Goal: Check status: Check status

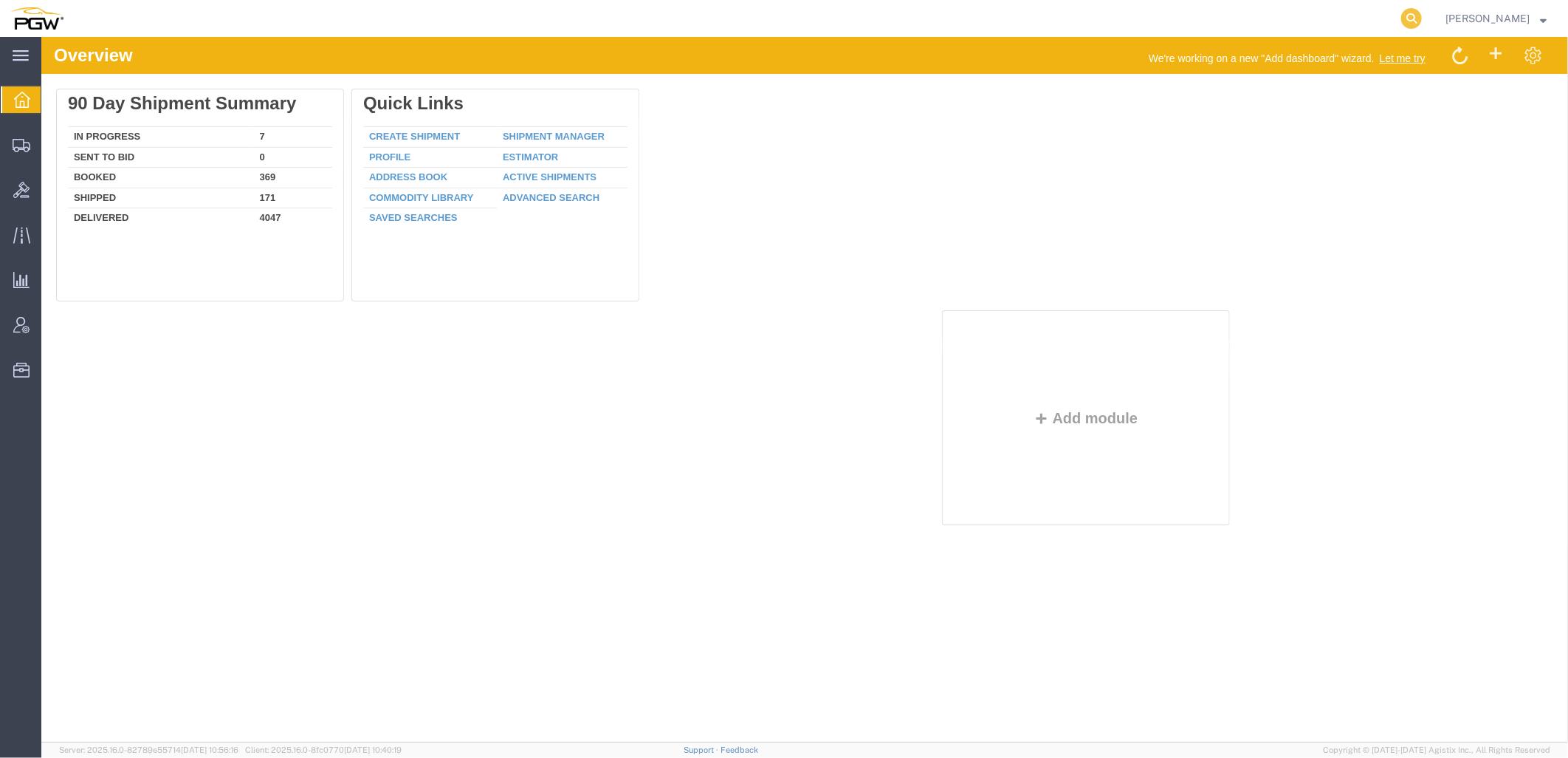
click at [1423, 11] on icon at bounding box center [1412, 19] width 21 height 21
click at [1280, 11] on input "search" at bounding box center [1177, 18] width 449 height 35
paste input "56415724"
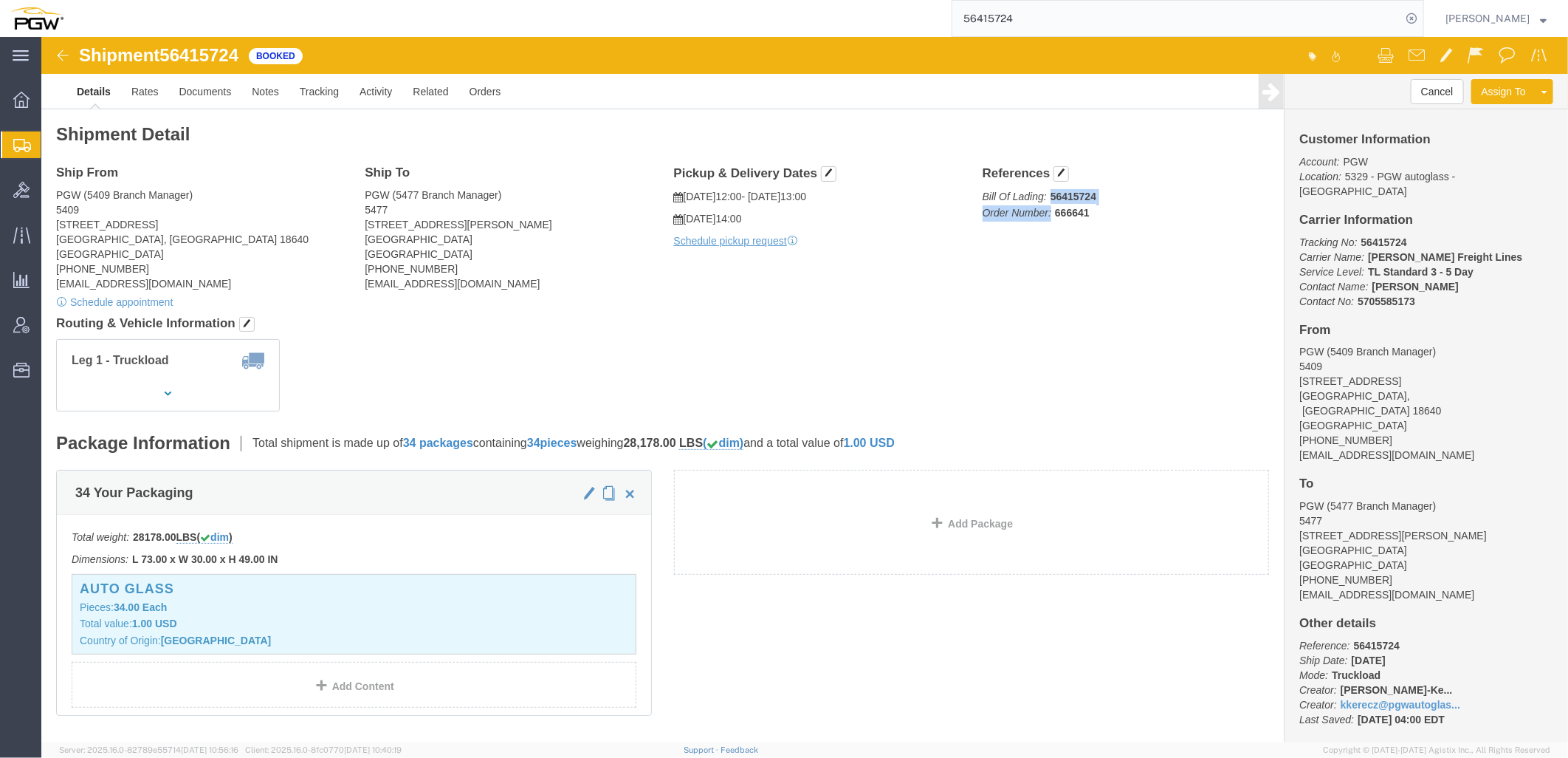
drag, startPoint x: 1008, startPoint y: 176, endPoint x: 1069, endPoint y: 167, distance: 61.7
click p "Bill Of Lading: 56415724 Order Number: 666641"
drag, startPoint x: 1072, startPoint y: 203, endPoint x: 1033, endPoint y: 182, distance: 44.3
click b "666641"
drag, startPoint x: 1009, startPoint y: 178, endPoint x: 1071, endPoint y: 173, distance: 62.2
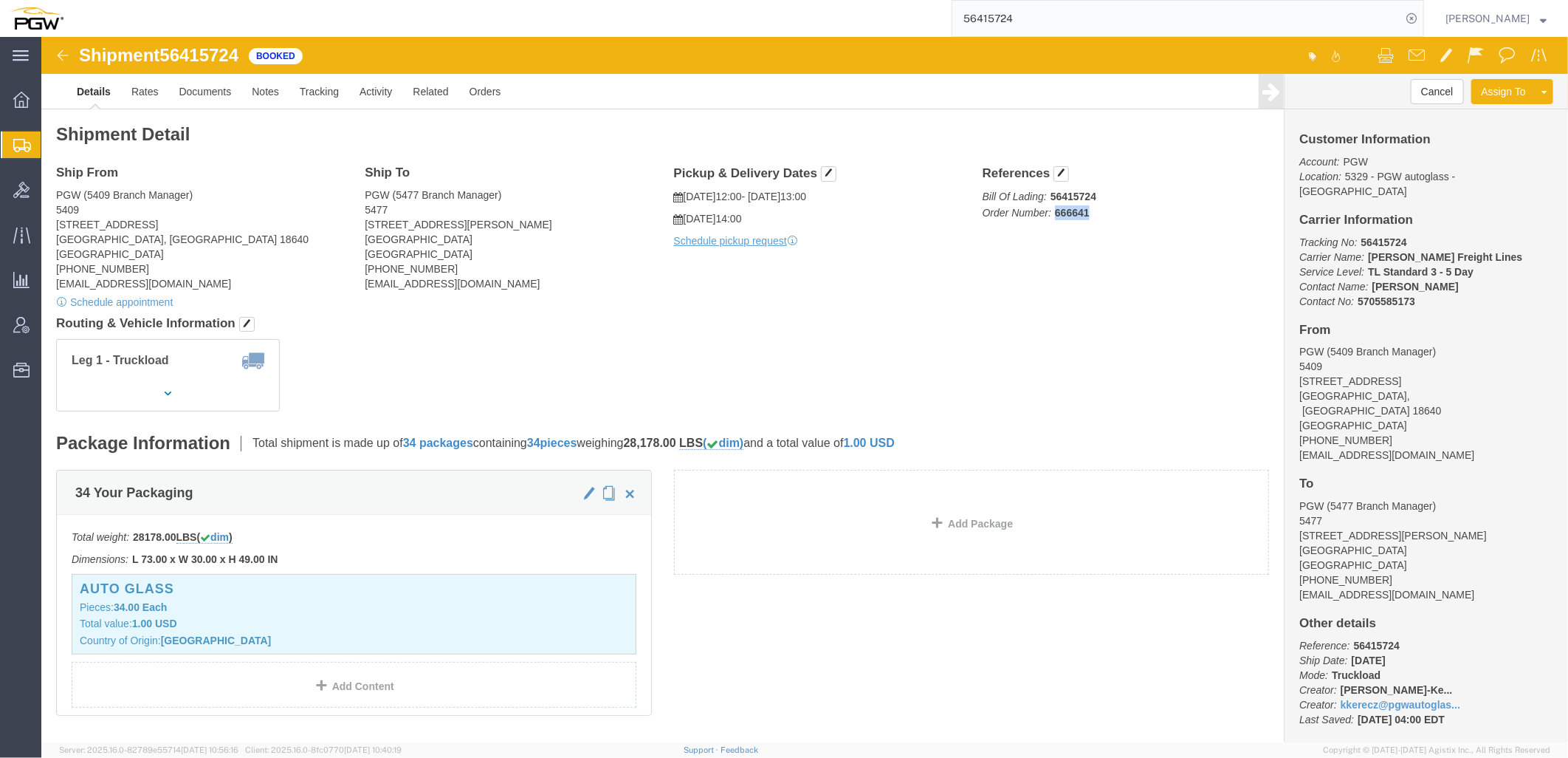
click p "Bill Of Lading: 56415724 Order Number: 666641"
copy b "666641"
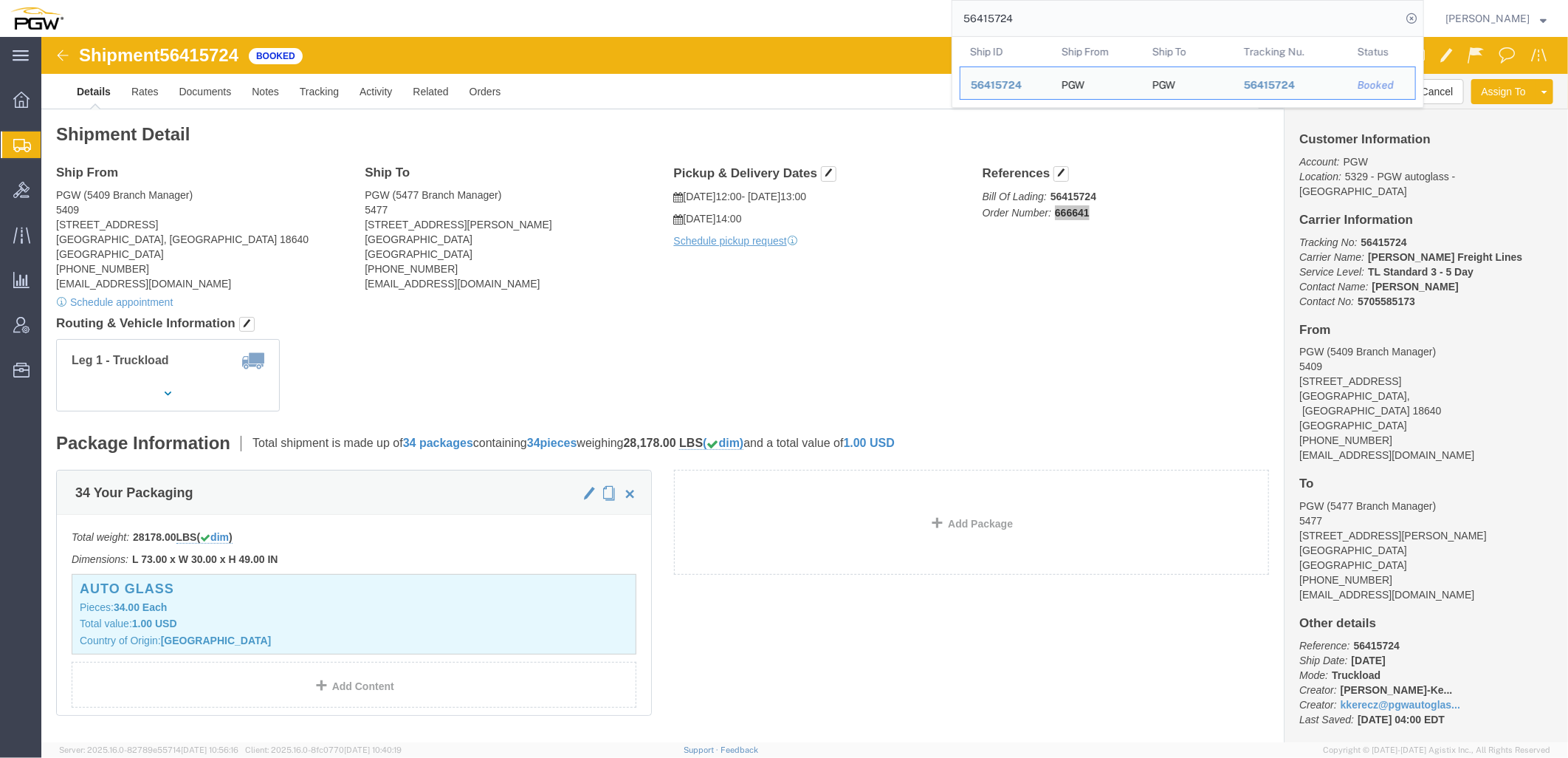
drag, startPoint x: 1055, startPoint y: 19, endPoint x: 418, endPoint y: 5, distance: 637.2
click at [409, 5] on div "56415724 Ship ID Ship From Ship To Tracking Nu. Status Ship ID 56415724 Ship Fr…" at bounding box center [749, 18] width 1350 height 37
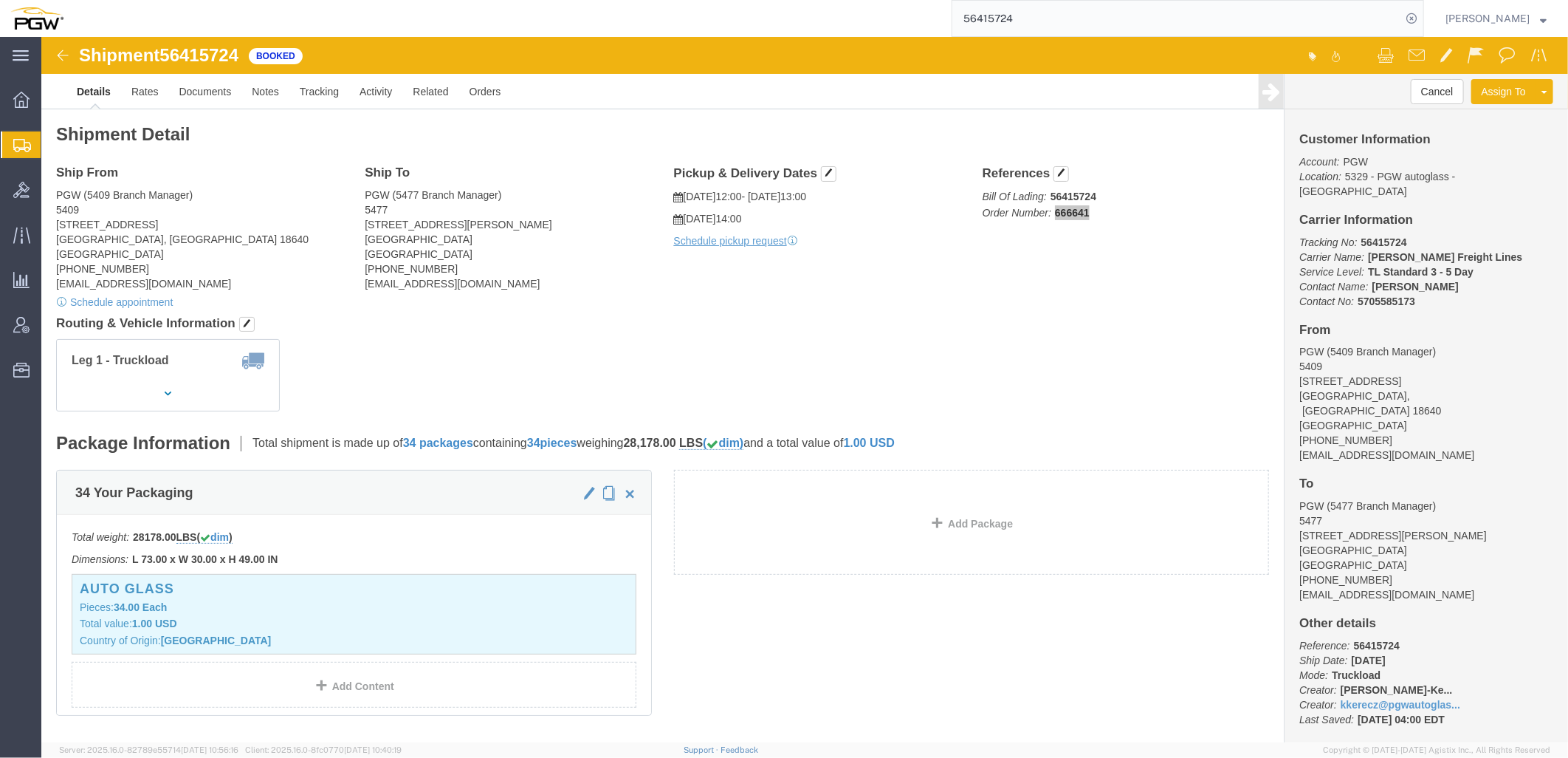
paste input "371192"
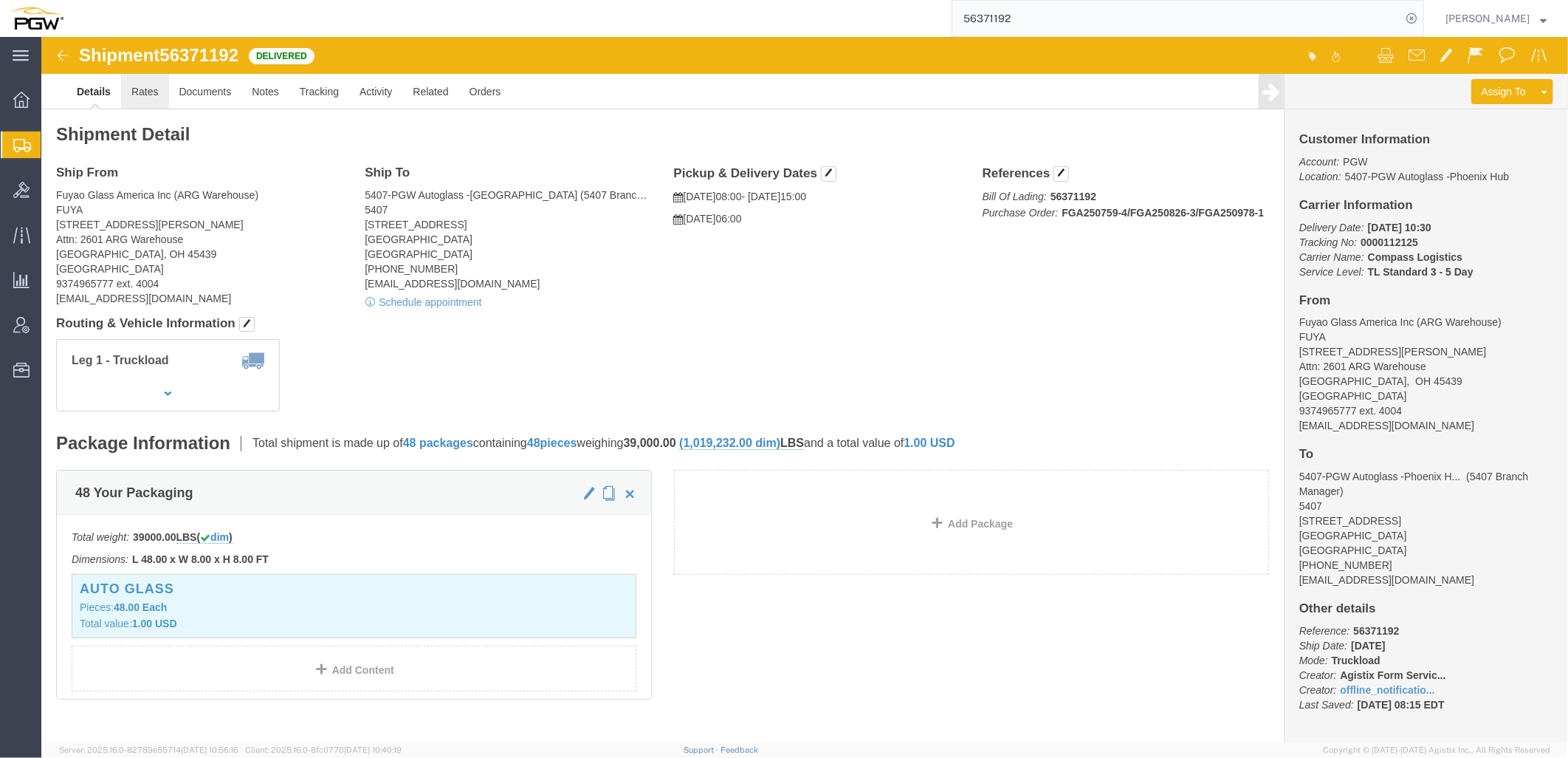
drag, startPoint x: 149, startPoint y: 94, endPoint x: 107, endPoint y: 57, distance: 56.0
click link "Rates"
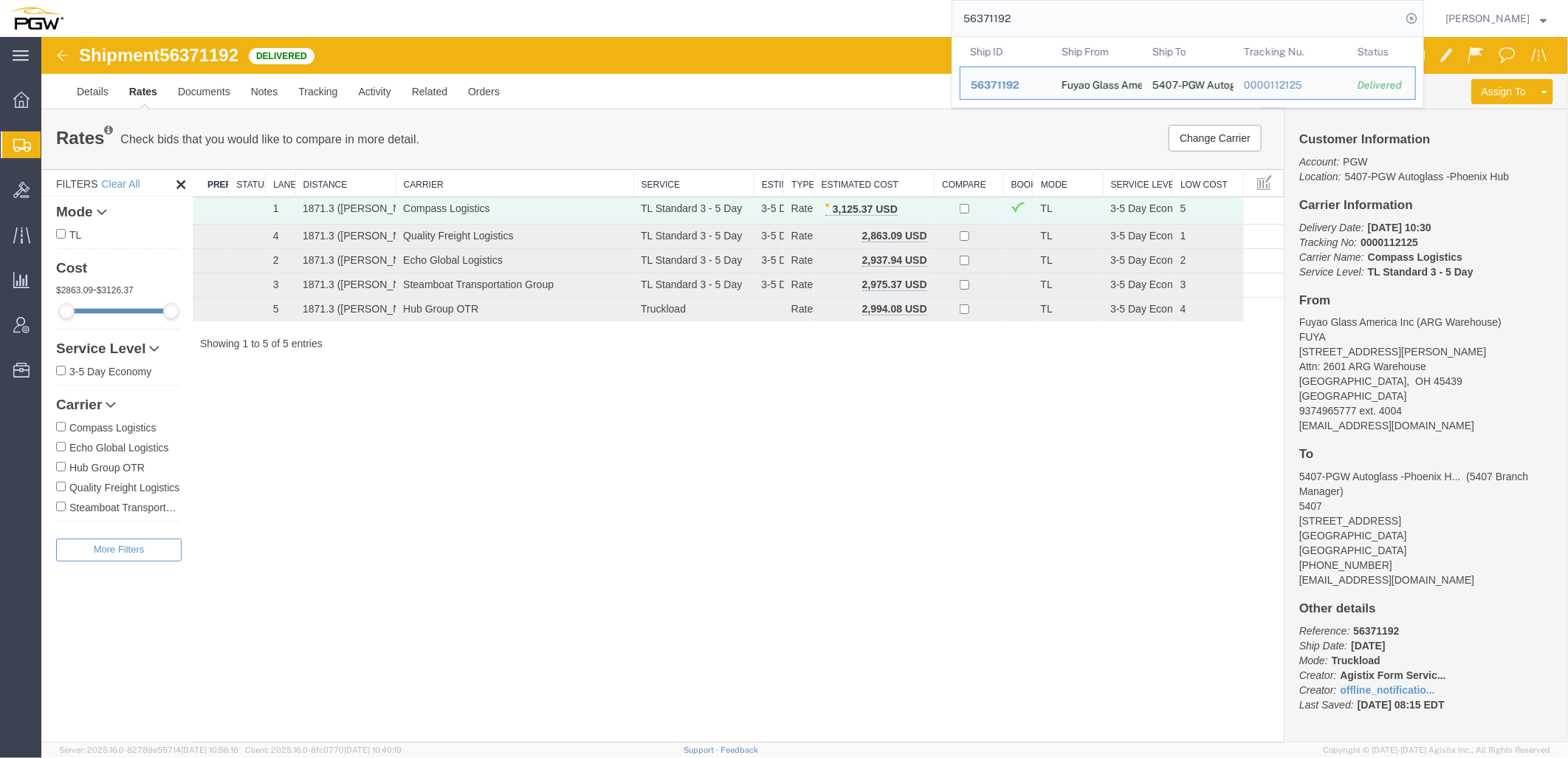
drag, startPoint x: 1002, startPoint y: 18, endPoint x: 439, endPoint y: 25, distance: 563.0
click at [438, 25] on div "56371192 Ship ID Ship From Ship To Tracking Nu. Status Ship ID 56371192 Ship Fr…" at bounding box center [749, 18] width 1350 height 37
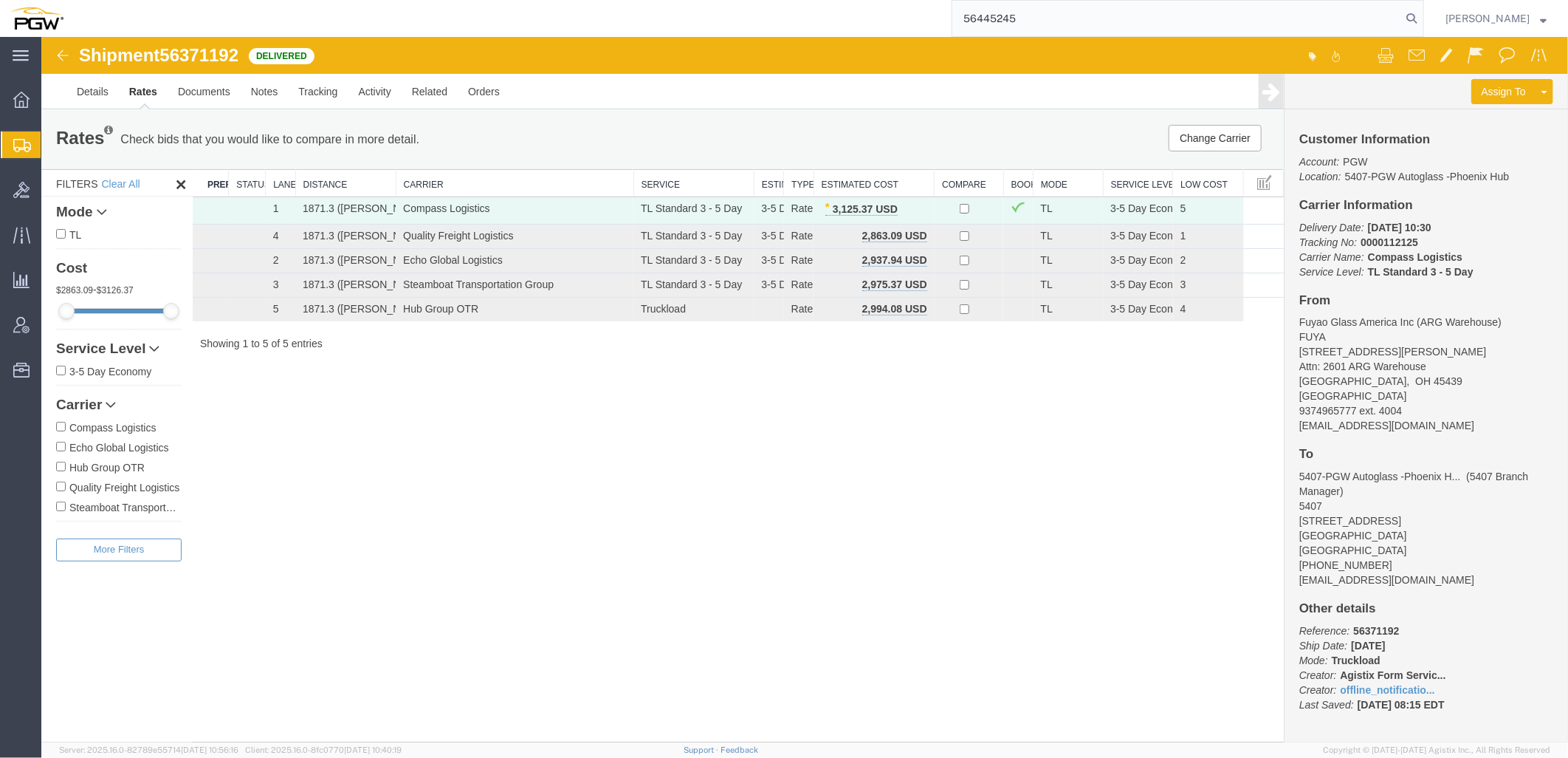
type input "56445245"
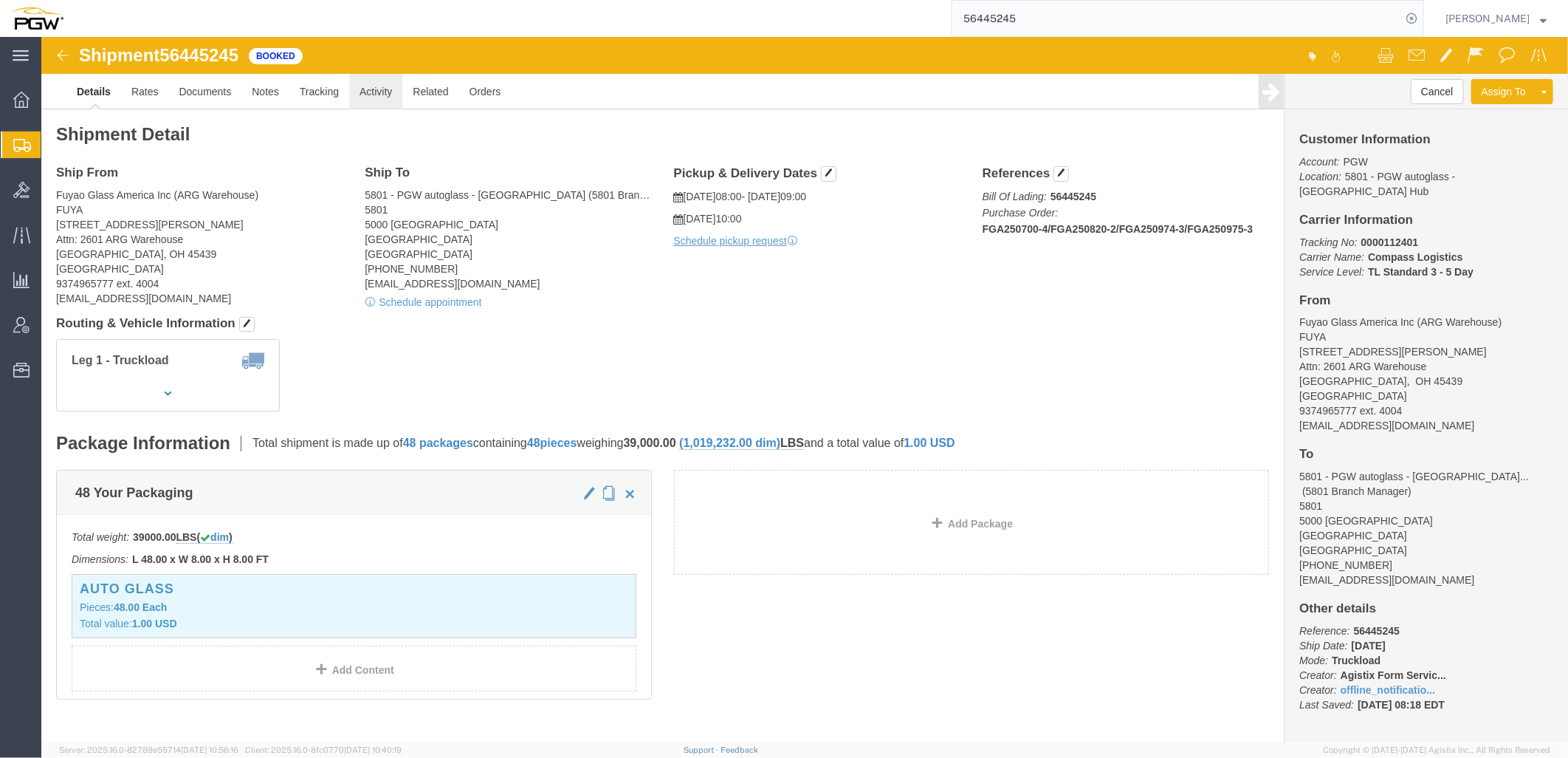
click link "Activity"
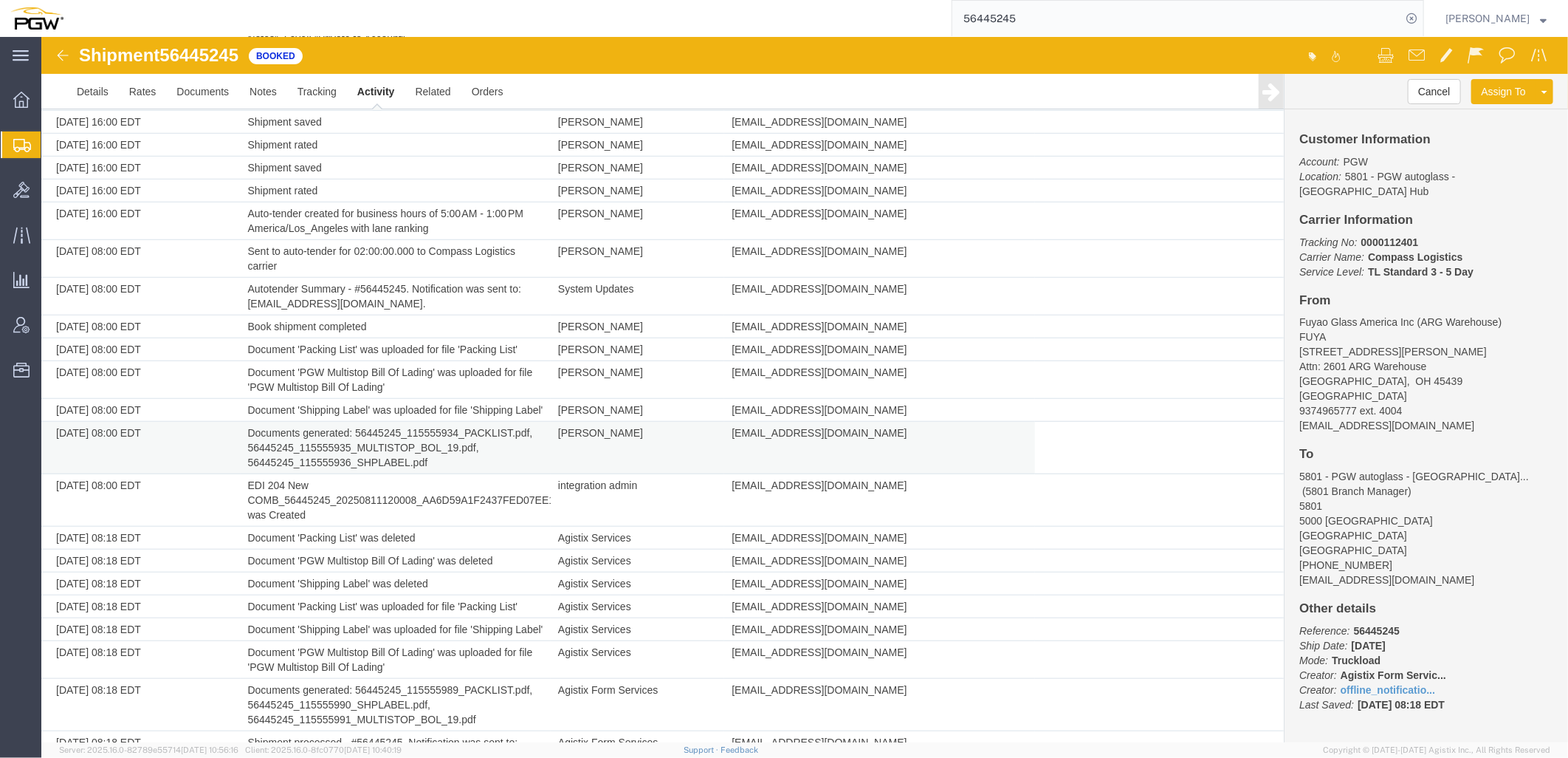
scroll to position [734, 0]
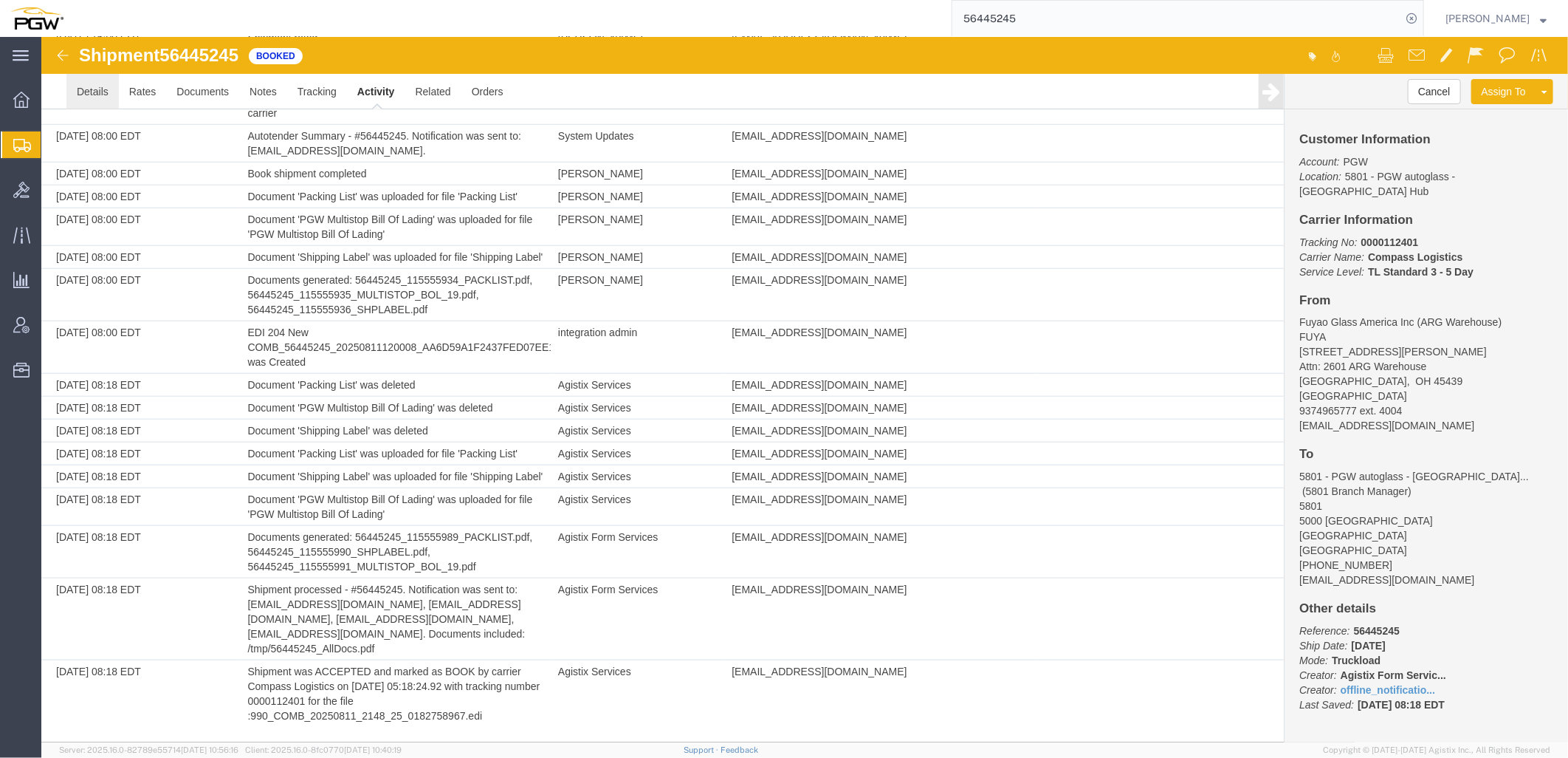
click at [92, 96] on link "Details" at bounding box center [91, 90] width 52 height 35
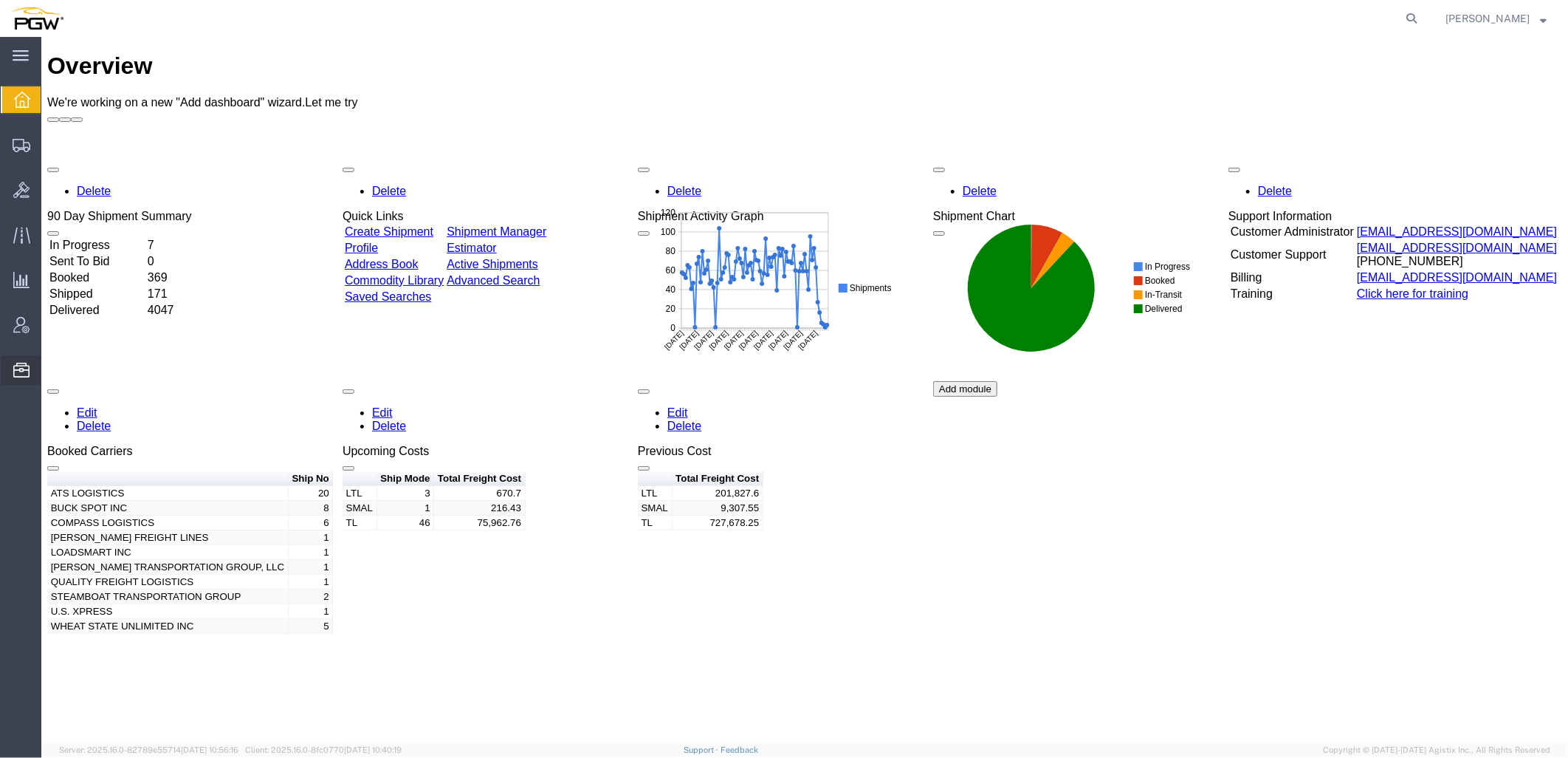
click at [0, 0] on span "Location Appointment" at bounding box center [0, 0] width 0 height 0
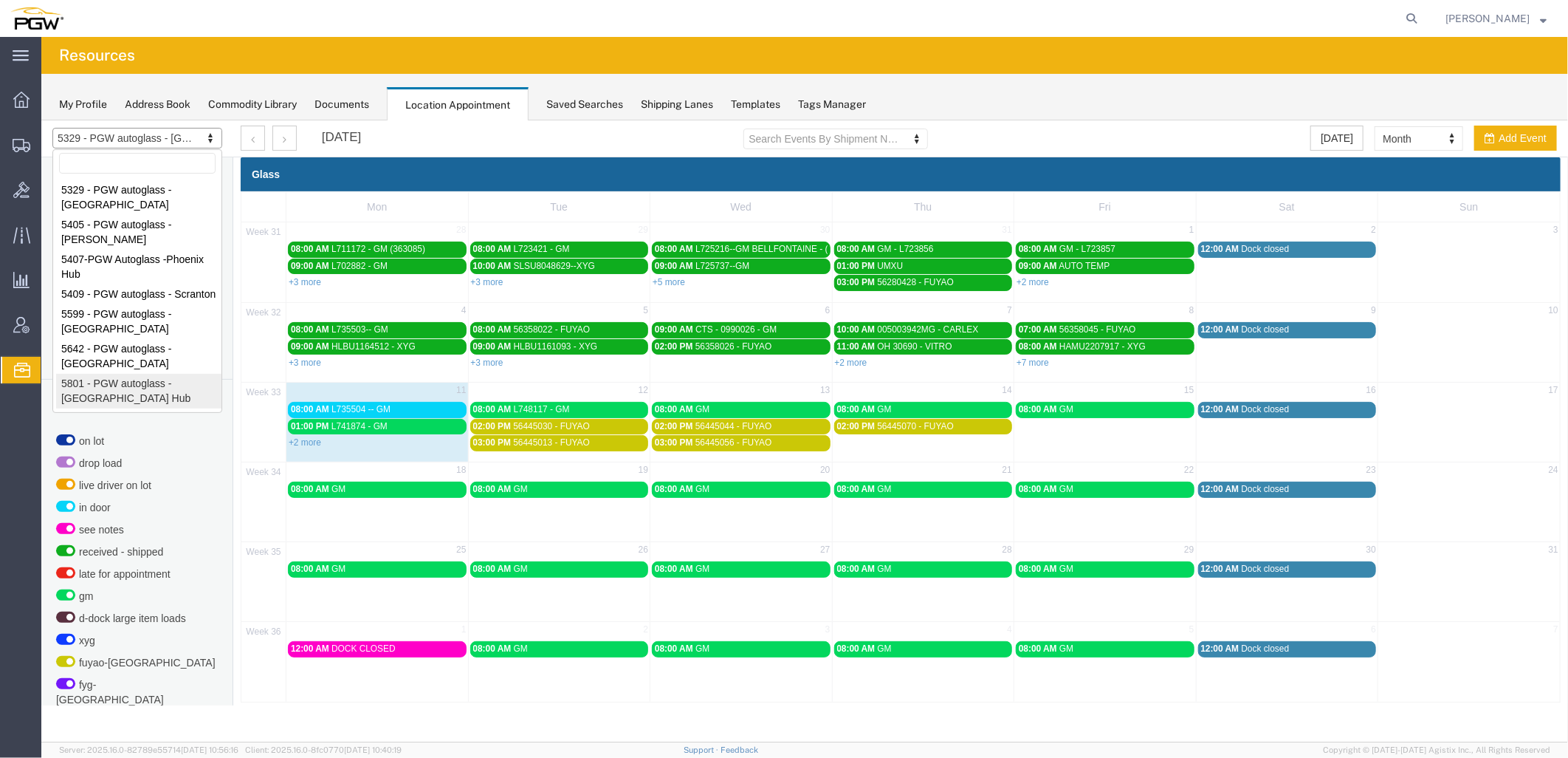
select select "62891"
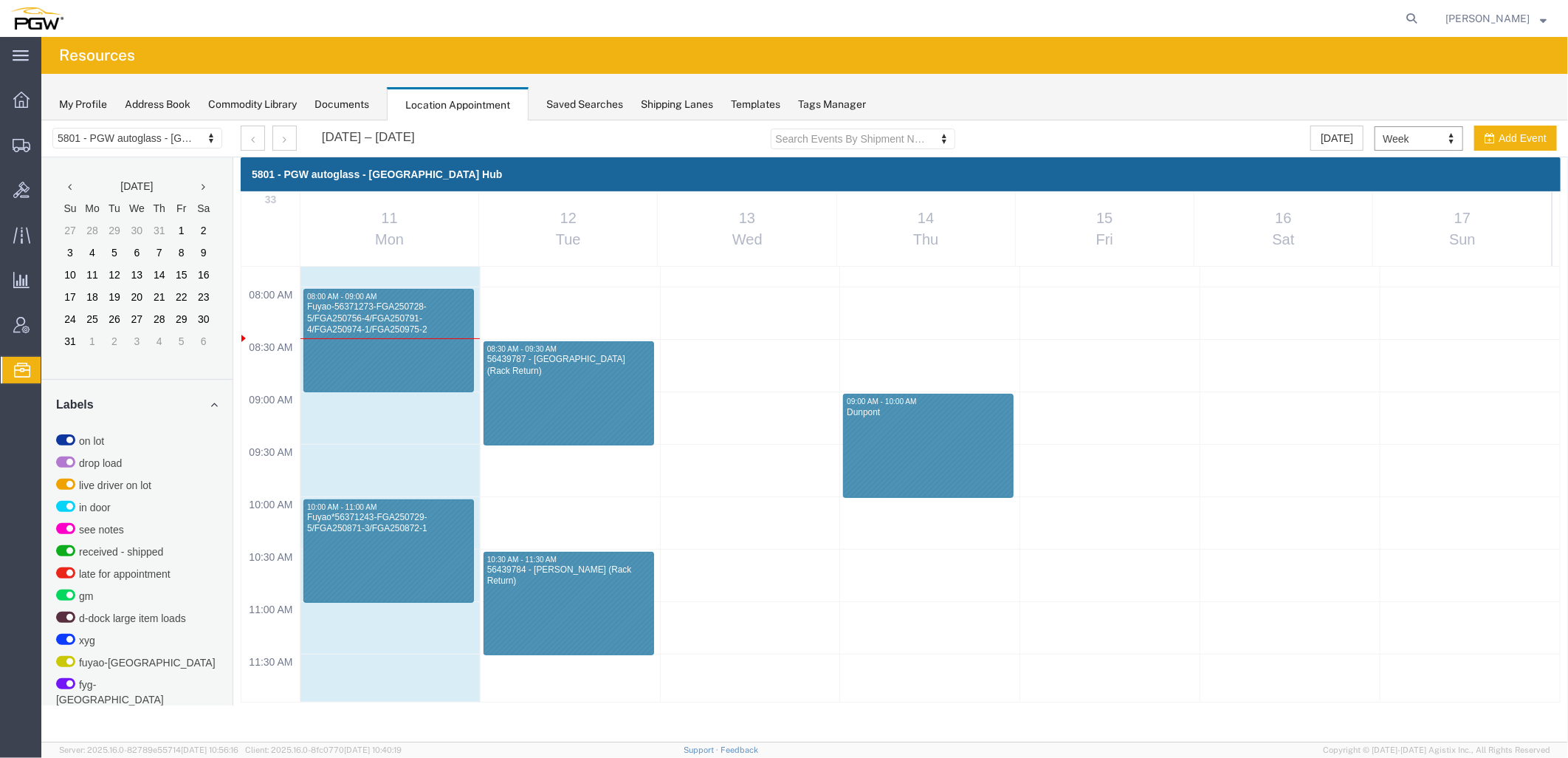
scroll to position [984, 0]
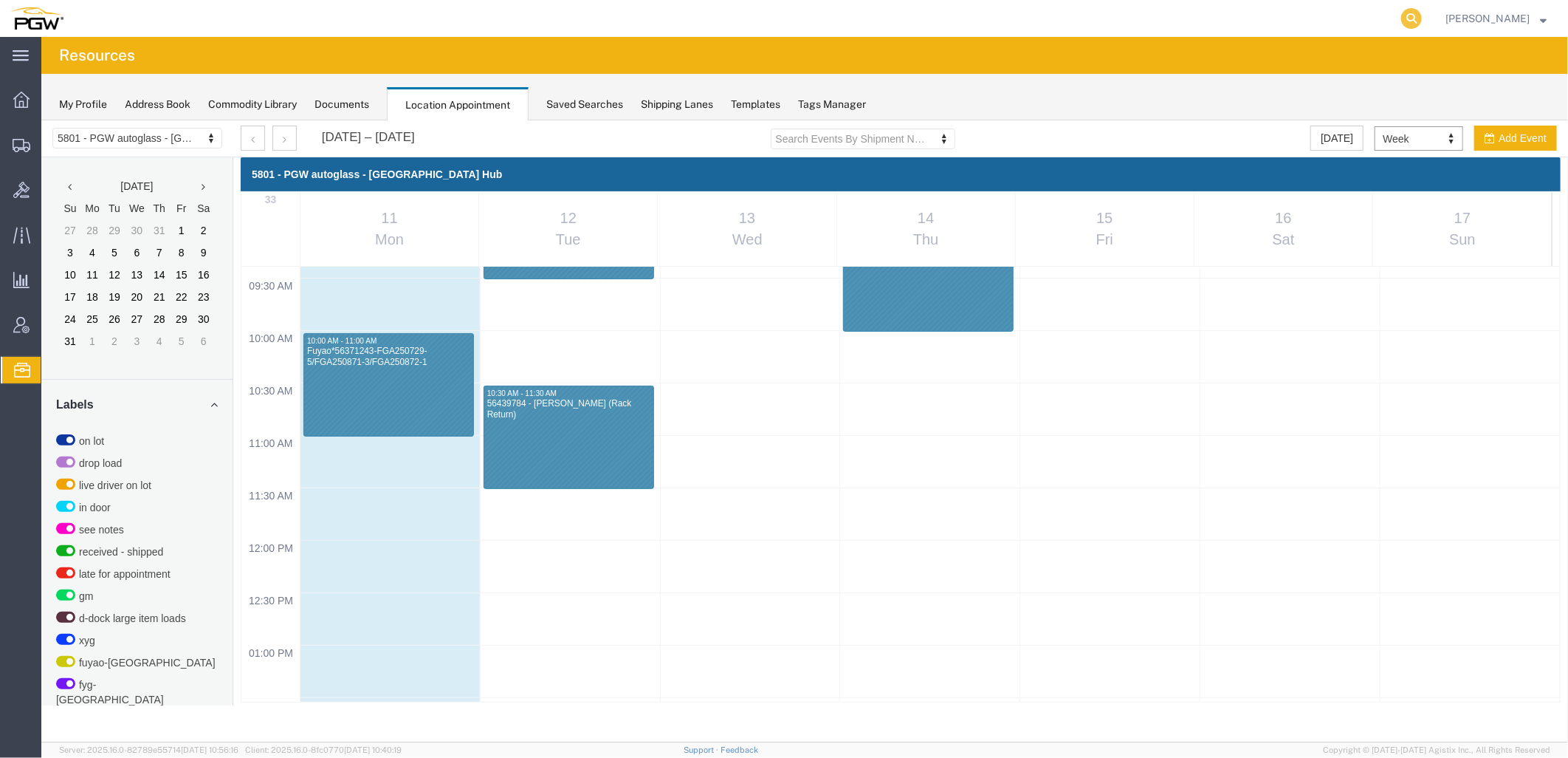
click at [1423, 18] on icon at bounding box center [1412, 19] width 21 height 21
click at [1285, 9] on input "search" at bounding box center [1177, 18] width 449 height 35
type input "56370665"
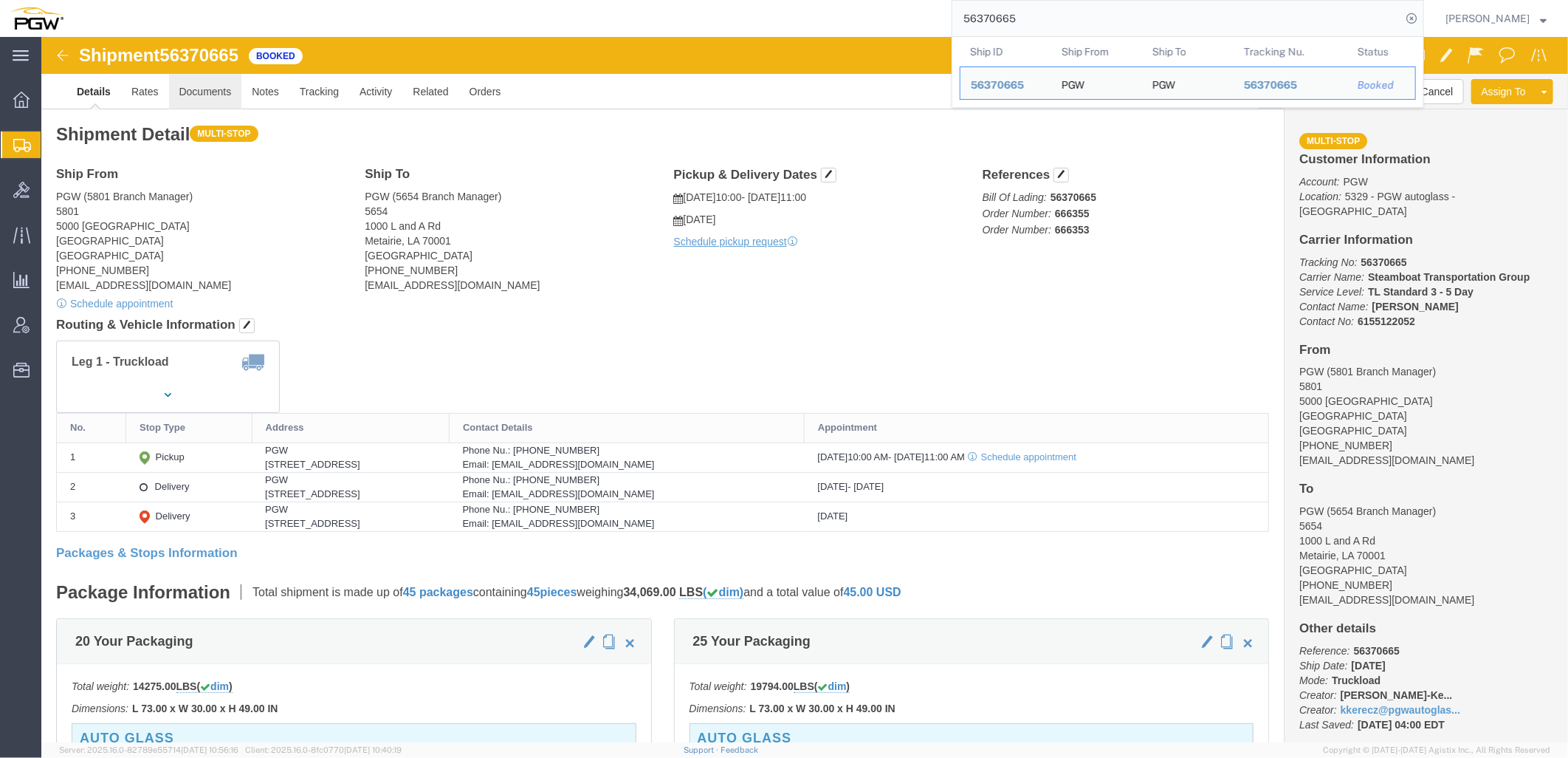
click link "Documents"
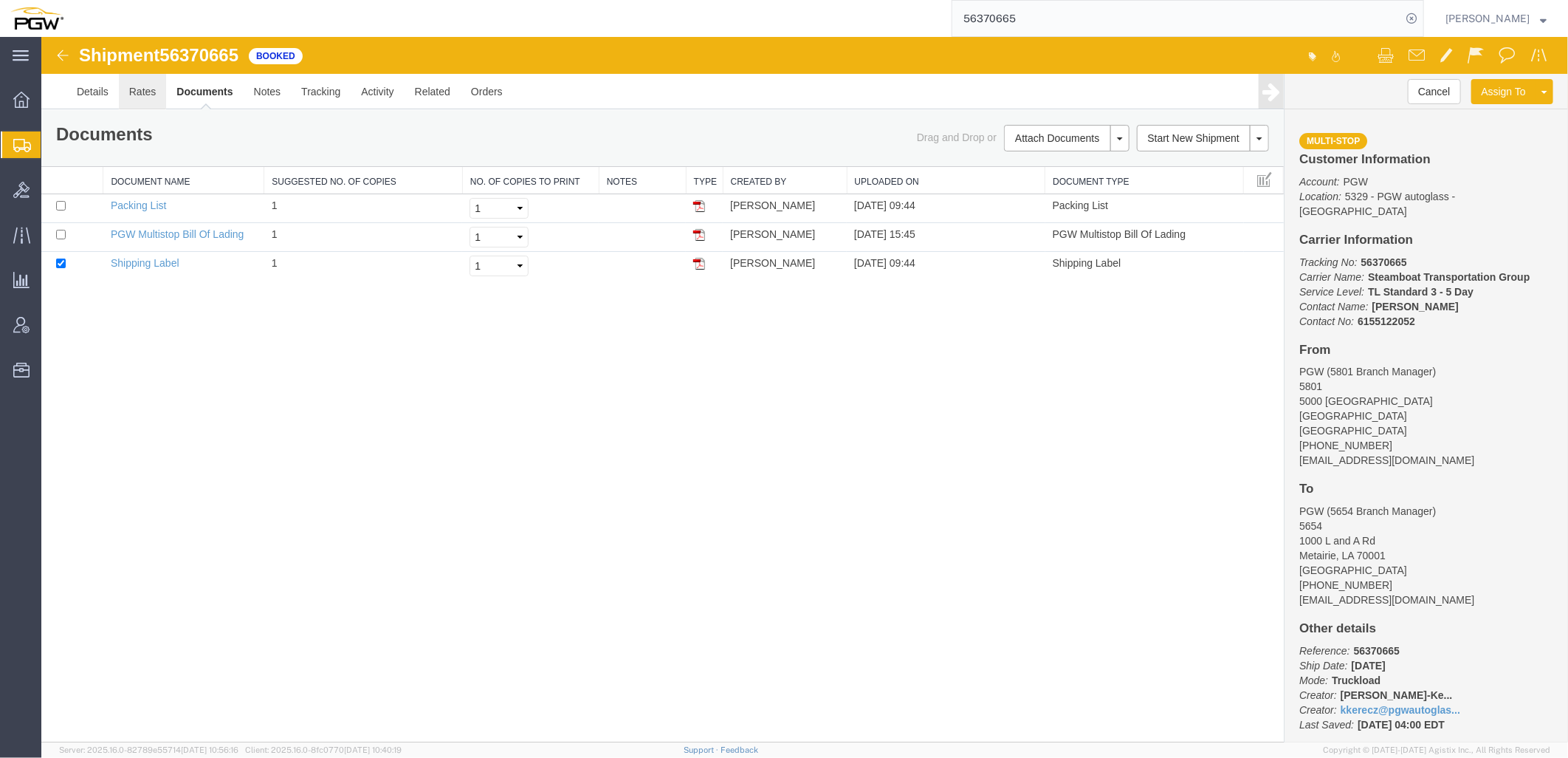
click at [147, 91] on link "Rates" at bounding box center [142, 90] width 48 height 35
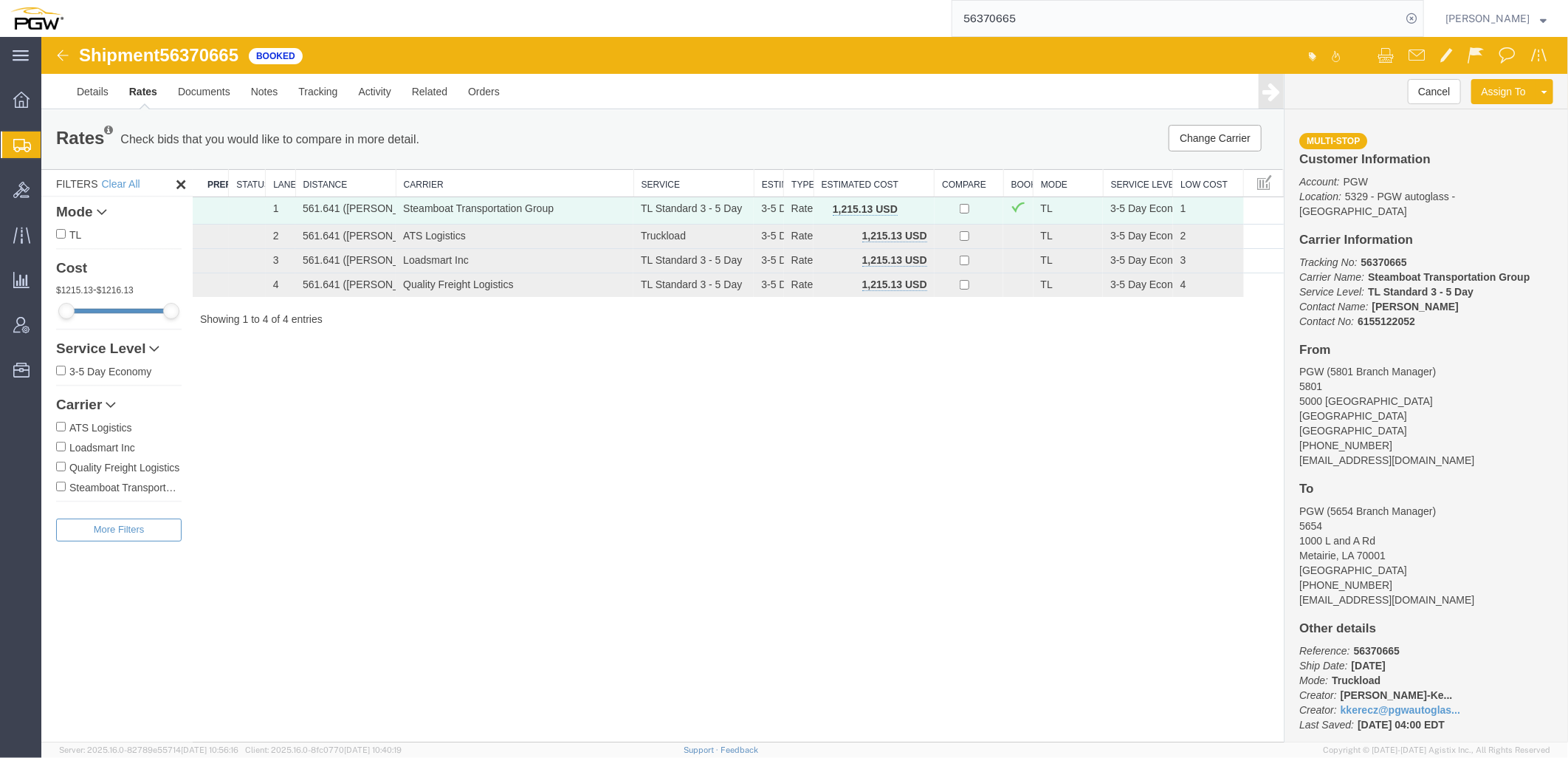
click at [913, 207] on span "button" at bounding box center [913, 208] width 9 height 10
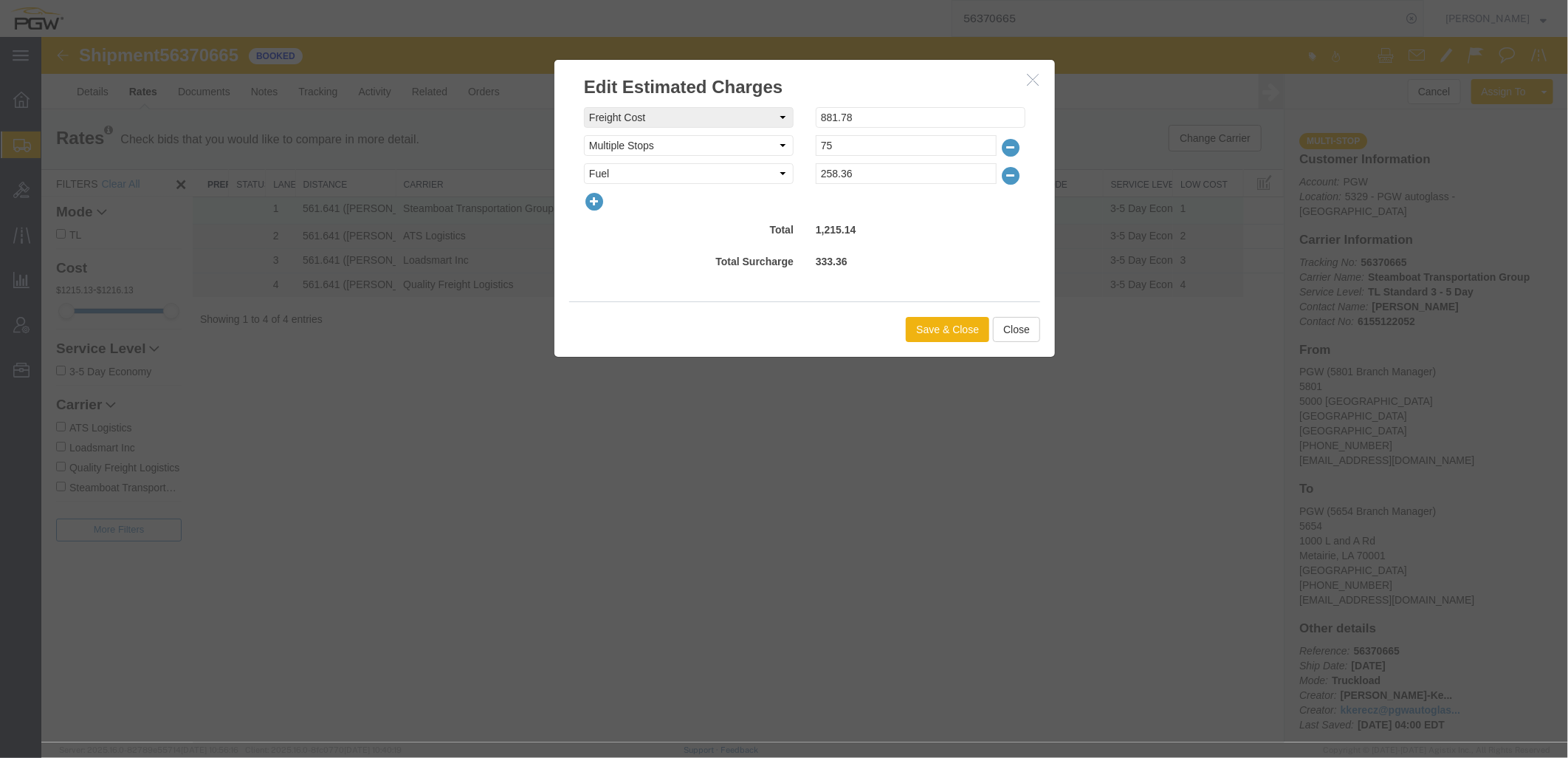
click at [593, 203] on icon "button" at bounding box center [593, 201] width 21 height 21
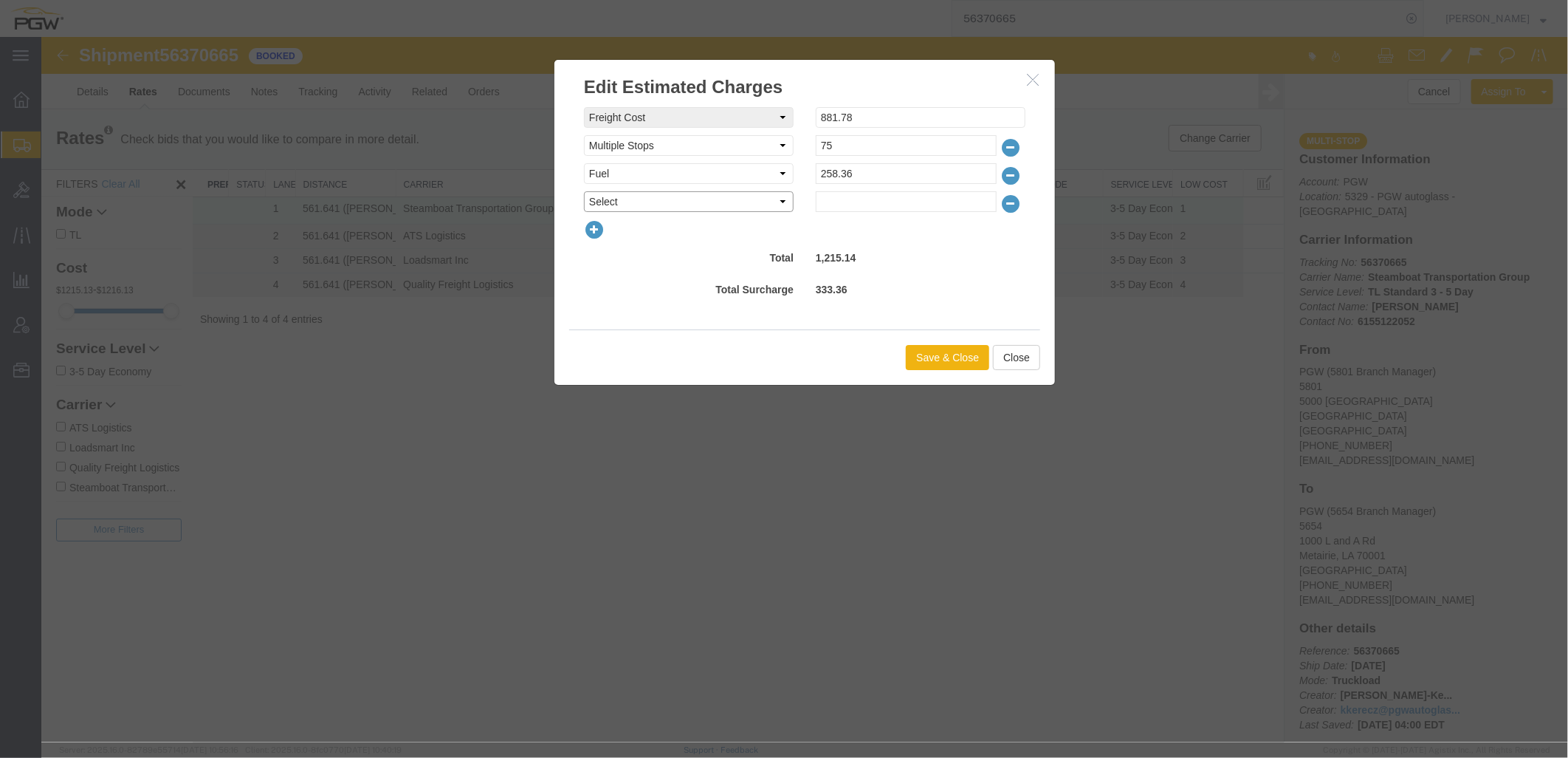
click at [610, 193] on select "Select AES Filing Accessorial Delivery Charge Additional Invoice Details Addres…" at bounding box center [687, 201] width 210 height 21
select select "OTHR"
click at [583, 190] on select "Select AES Filing Accessorial Delivery Charge Additional Invoice Details Addres…" at bounding box center [687, 201] width 210 height 21
click at [880, 204] on input "text" at bounding box center [905, 201] width 181 height 21
type input "225.00"
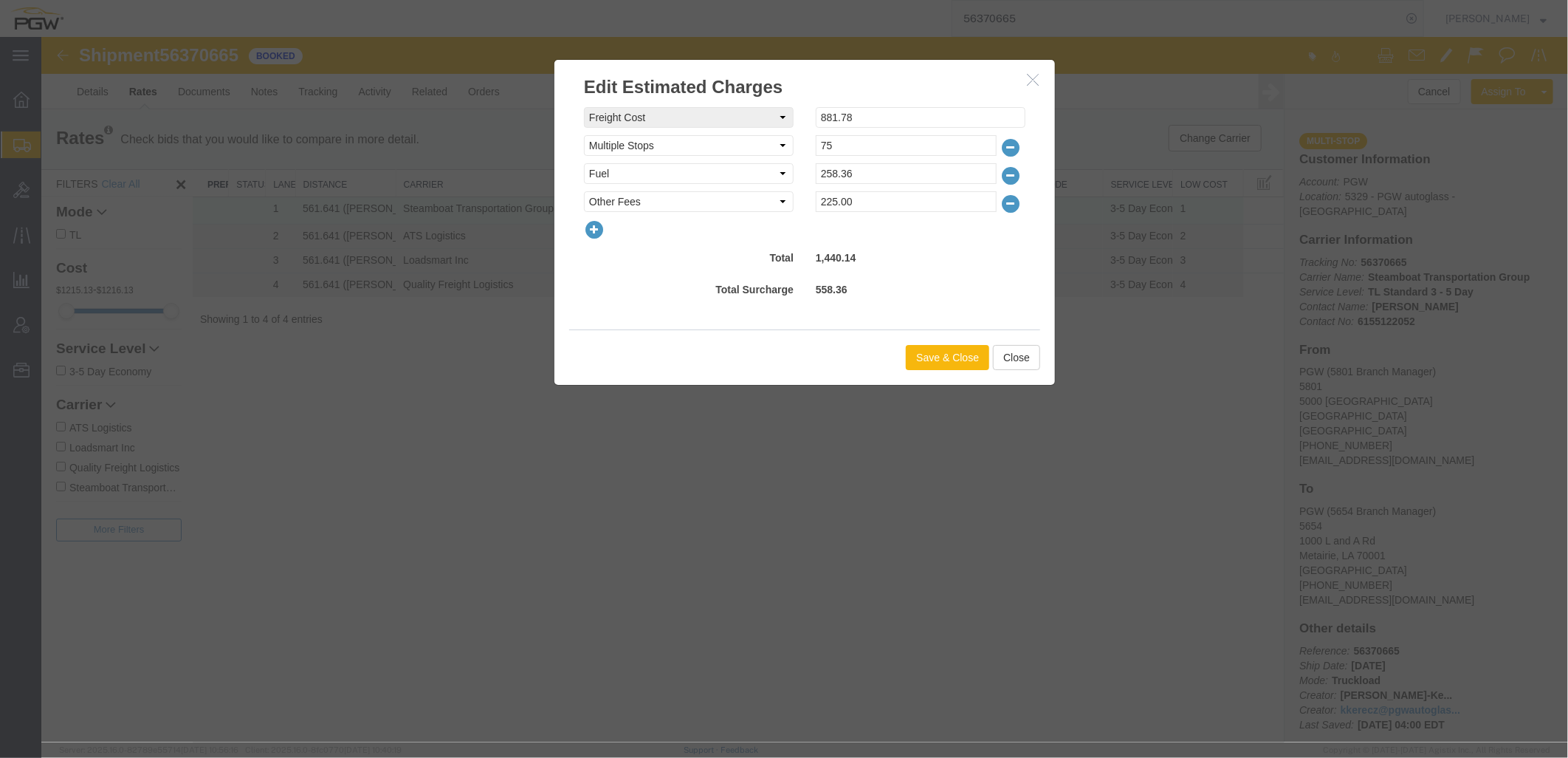
click at [928, 354] on button "Save & Close" at bounding box center [947, 357] width 84 height 25
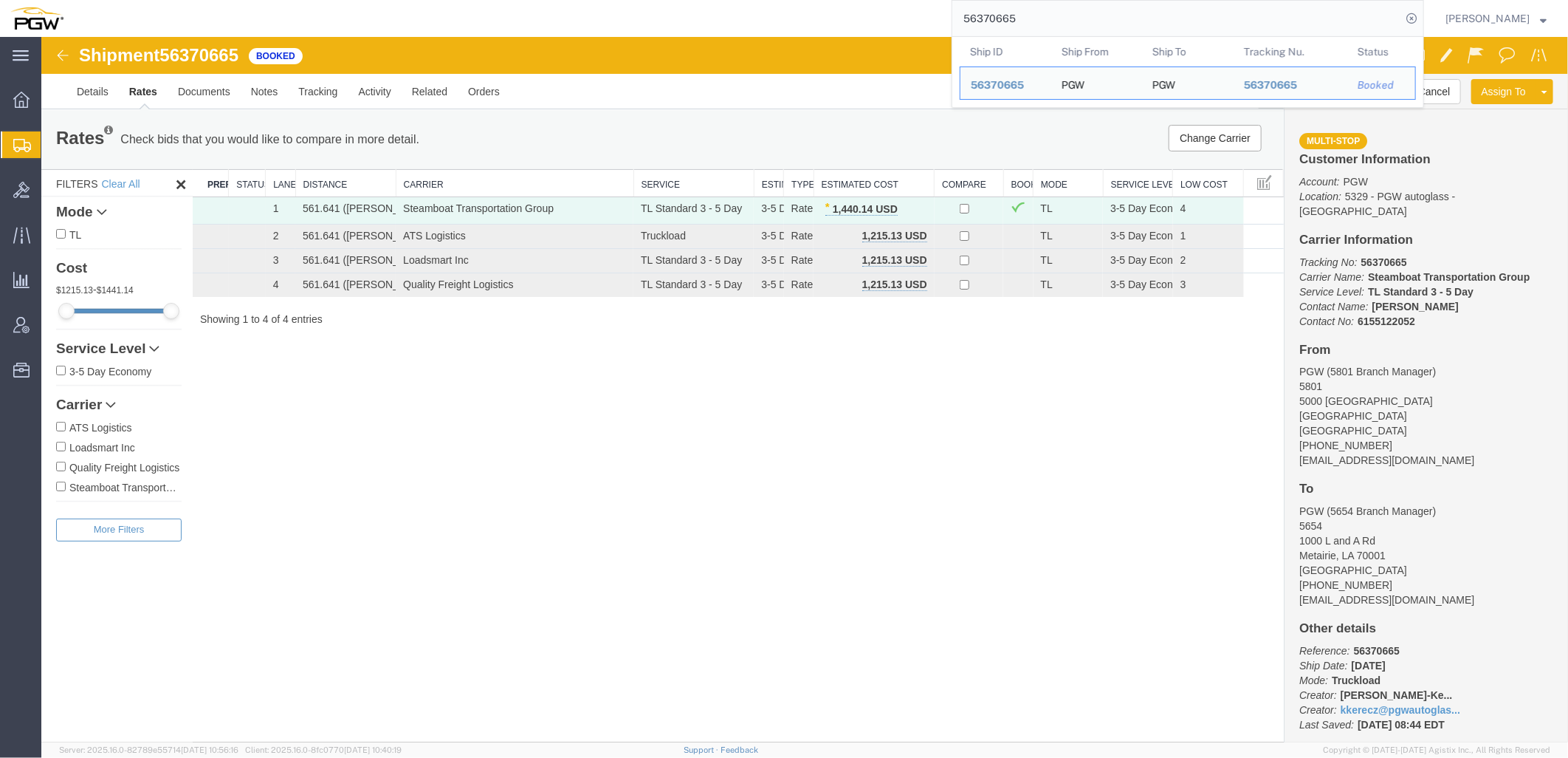
drag, startPoint x: 1050, startPoint y: 22, endPoint x: 588, endPoint y: 13, distance: 462.1
click at [593, 13] on div "56370665 Ship ID Ship From Ship To Tracking Nu. Status Ship ID 56370665 Ship Fr…" at bounding box center [749, 18] width 1350 height 37
paste input "03292"
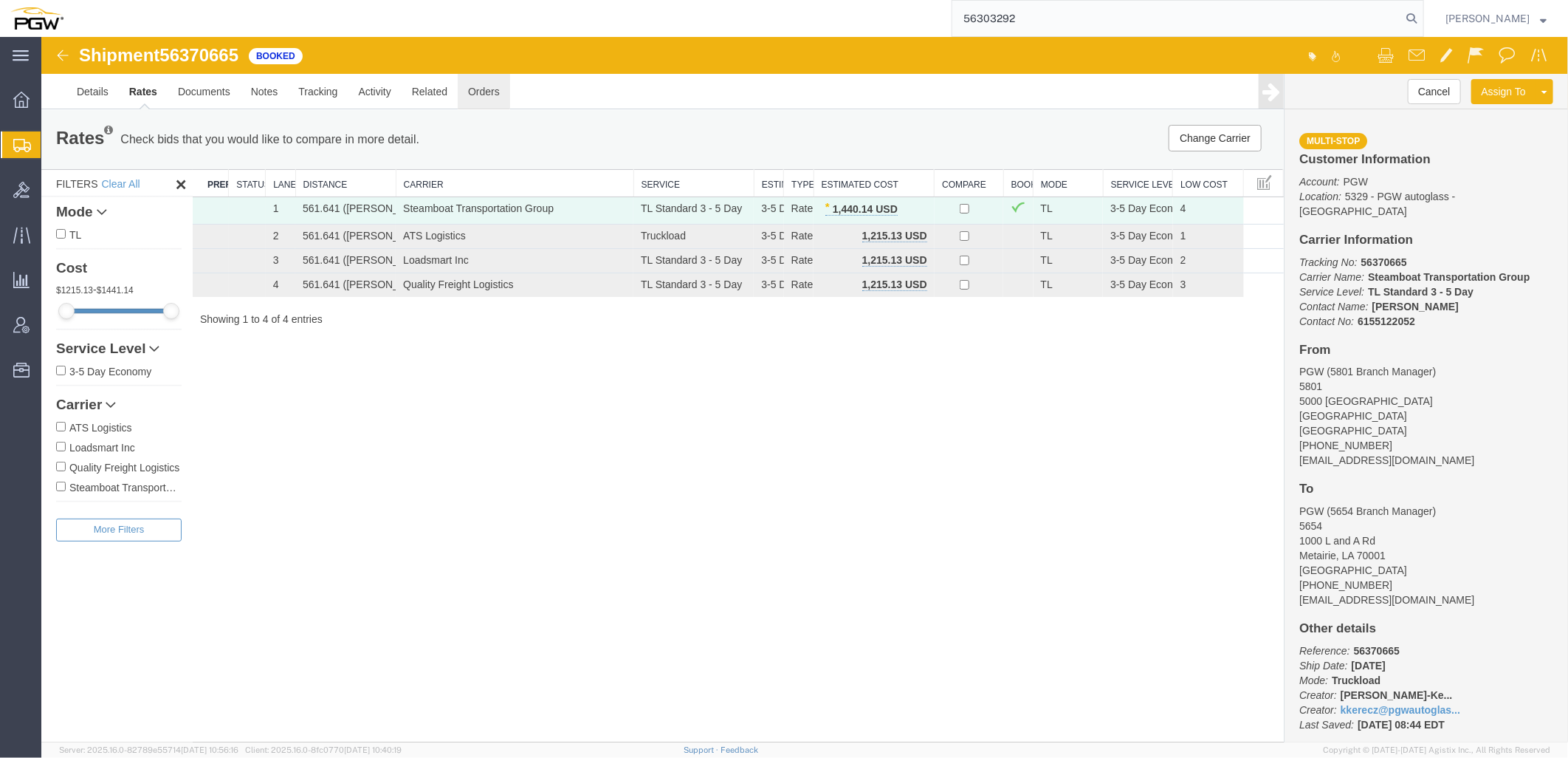
type input "56303292"
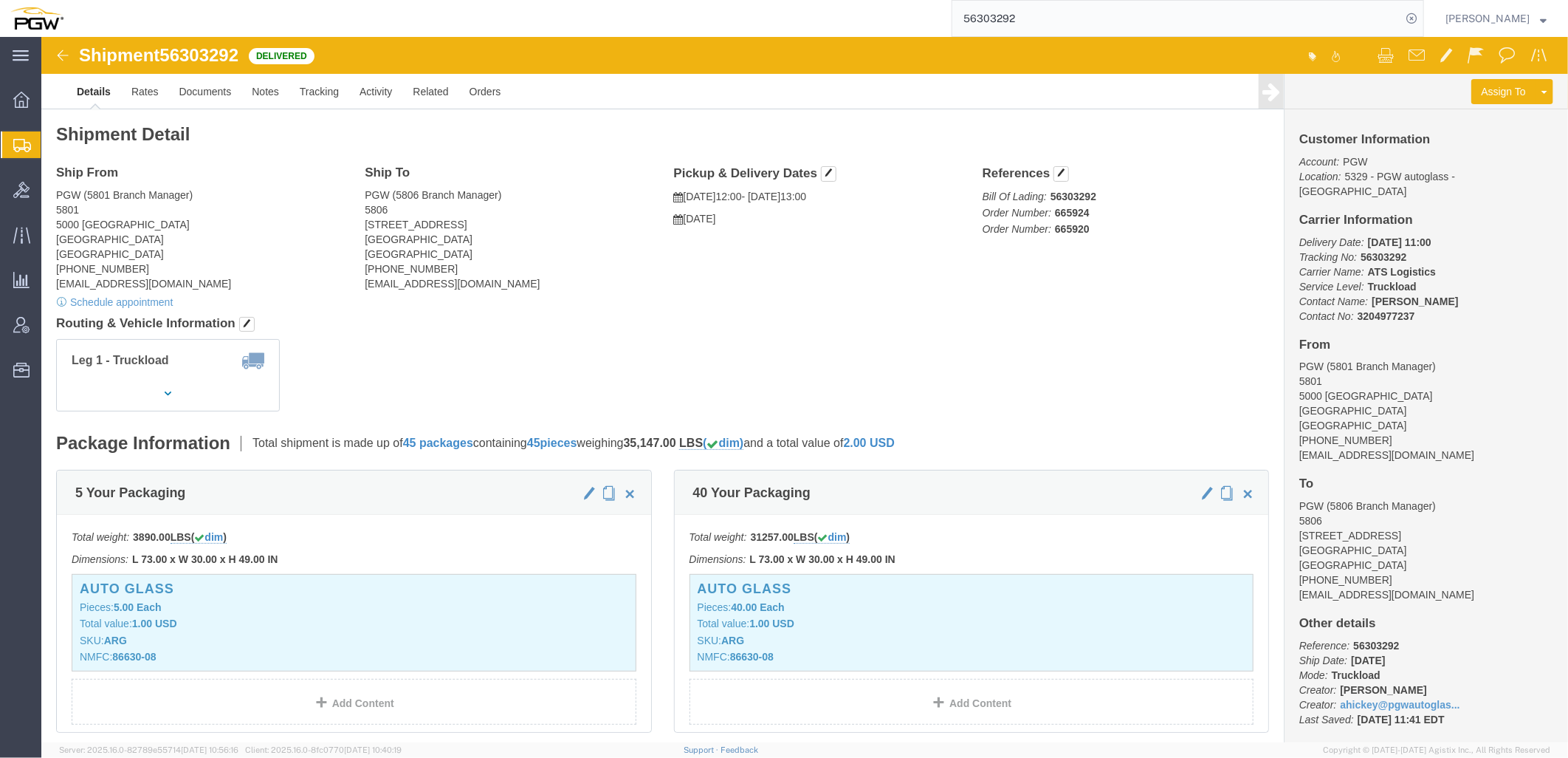
drag, startPoint x: 261, startPoint y: 9, endPoint x: 206, endPoint y: 185, distance: 184.4
click address "PGW (5801 Branch Manager) 5801 5000 South Freeway Fort Worth, TX 76115 United S…"
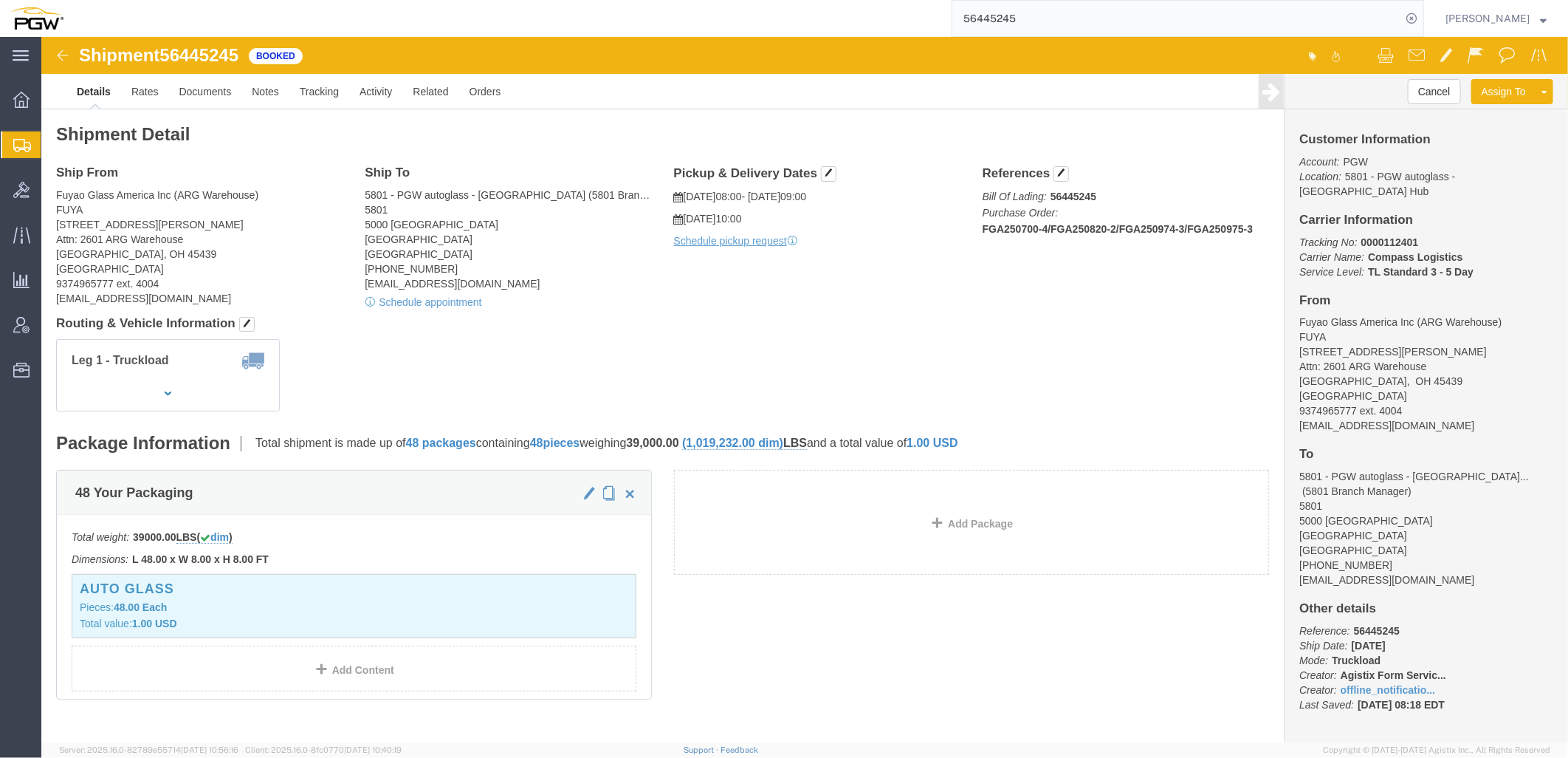
click at [0, 0] on span "Shipment Manager" at bounding box center [0, 0] width 0 height 0
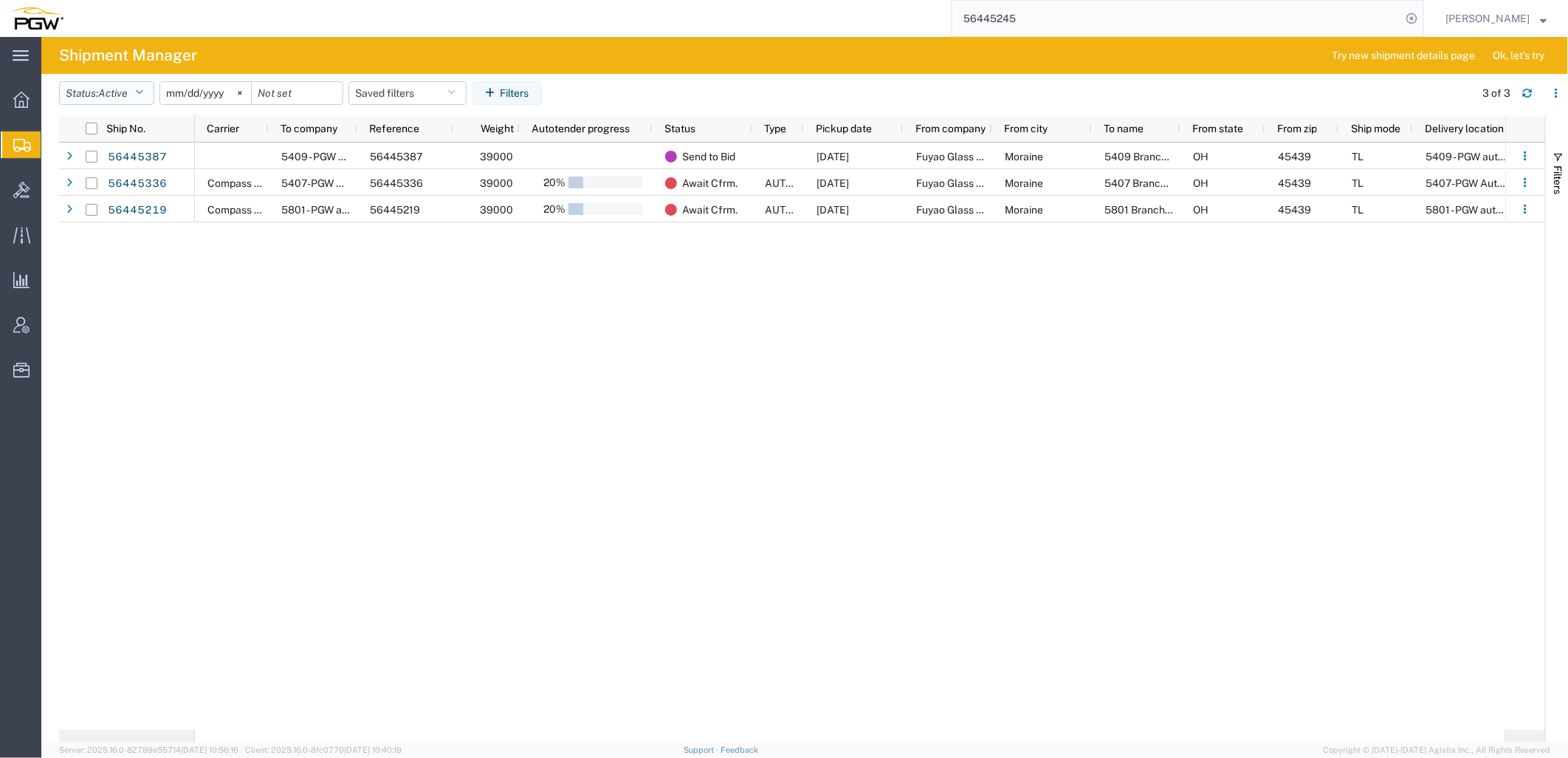
click at [127, 92] on span "Active" at bounding box center [112, 93] width 29 height 11
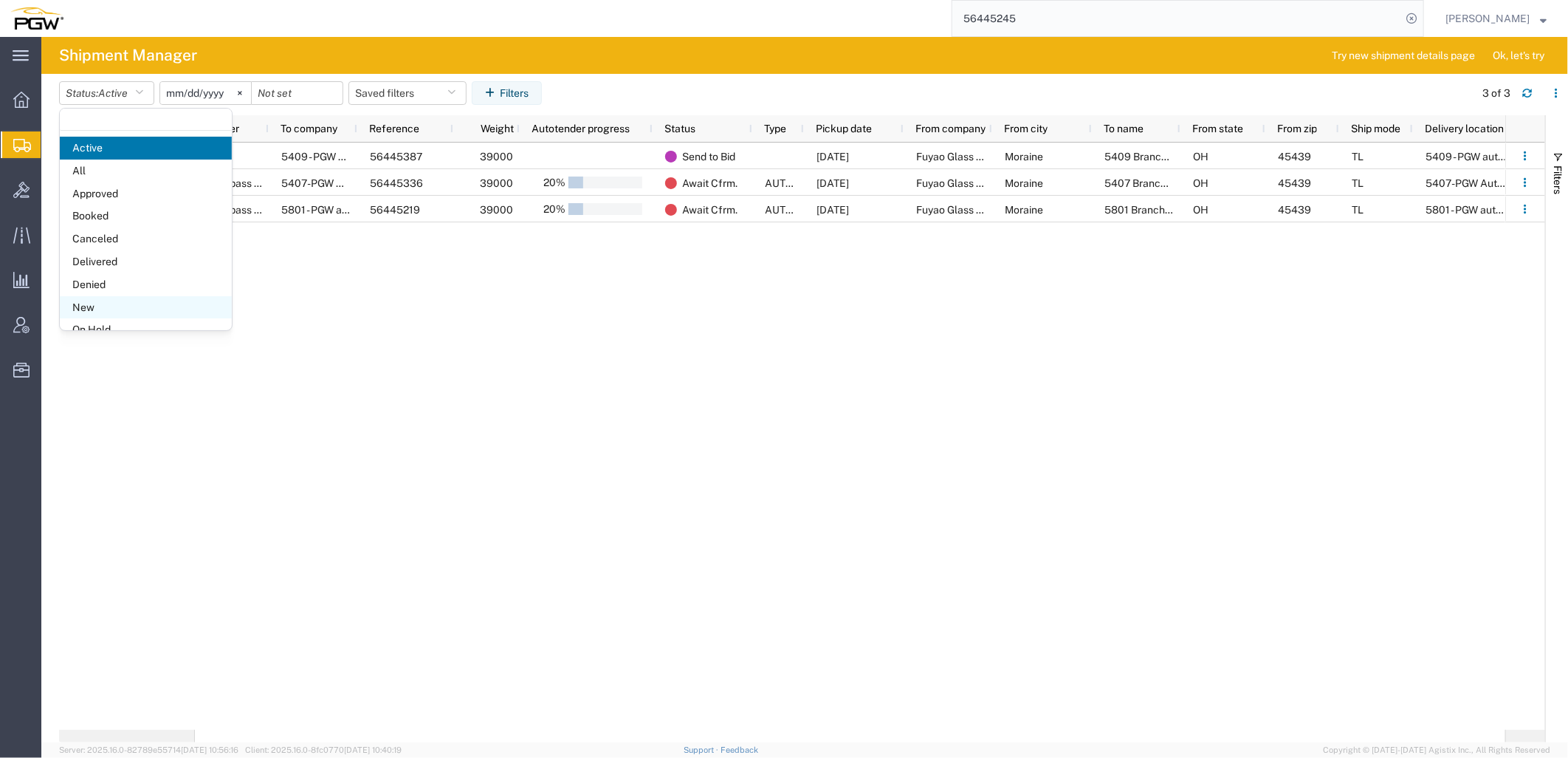
click at [106, 305] on span "New" at bounding box center [145, 307] width 172 height 23
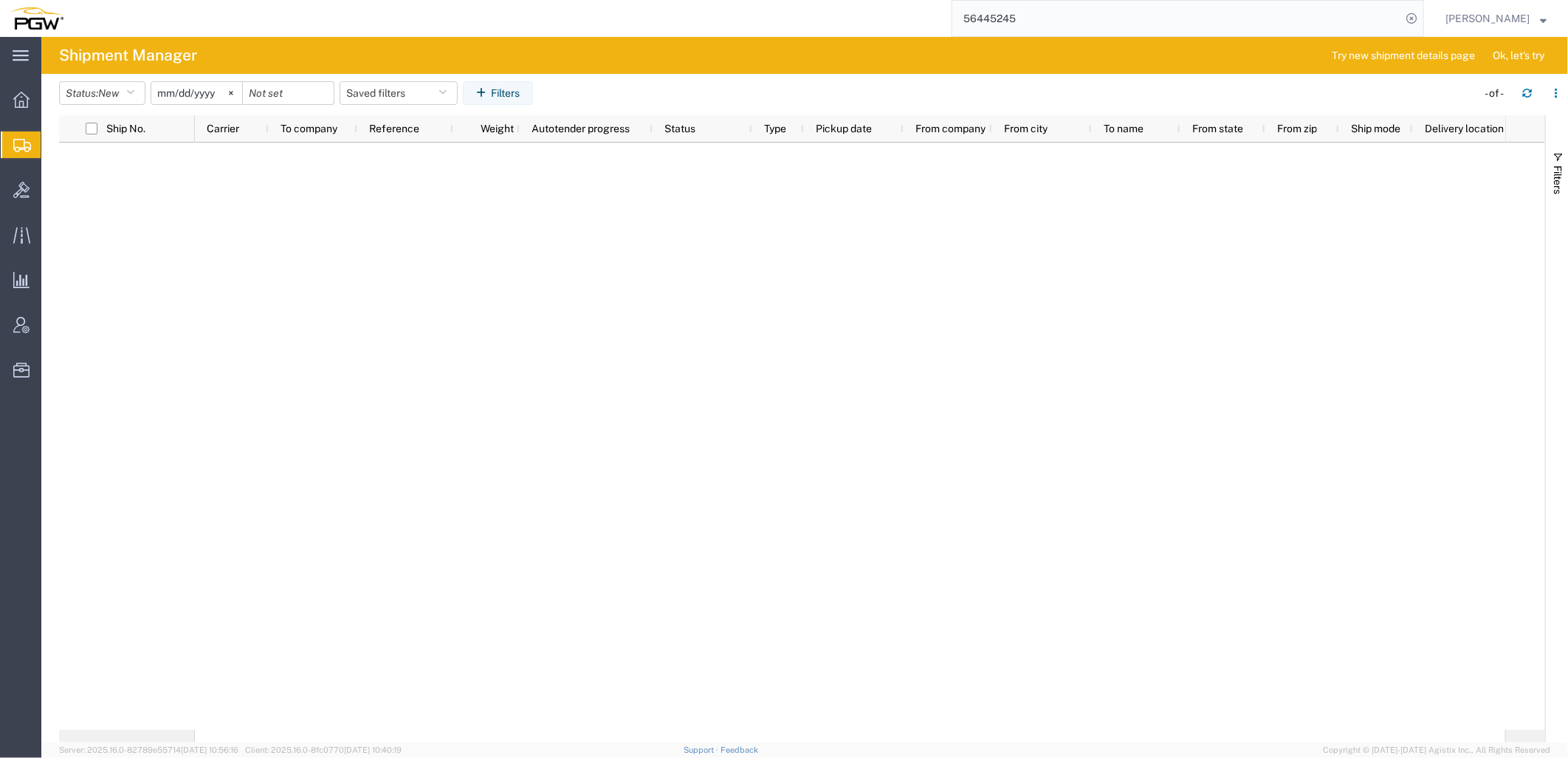
drag, startPoint x: 994, startPoint y: 374, endPoint x: 997, endPoint y: 367, distance: 7.6
click at [994, 374] on div at bounding box center [850, 436] width 1310 height 587
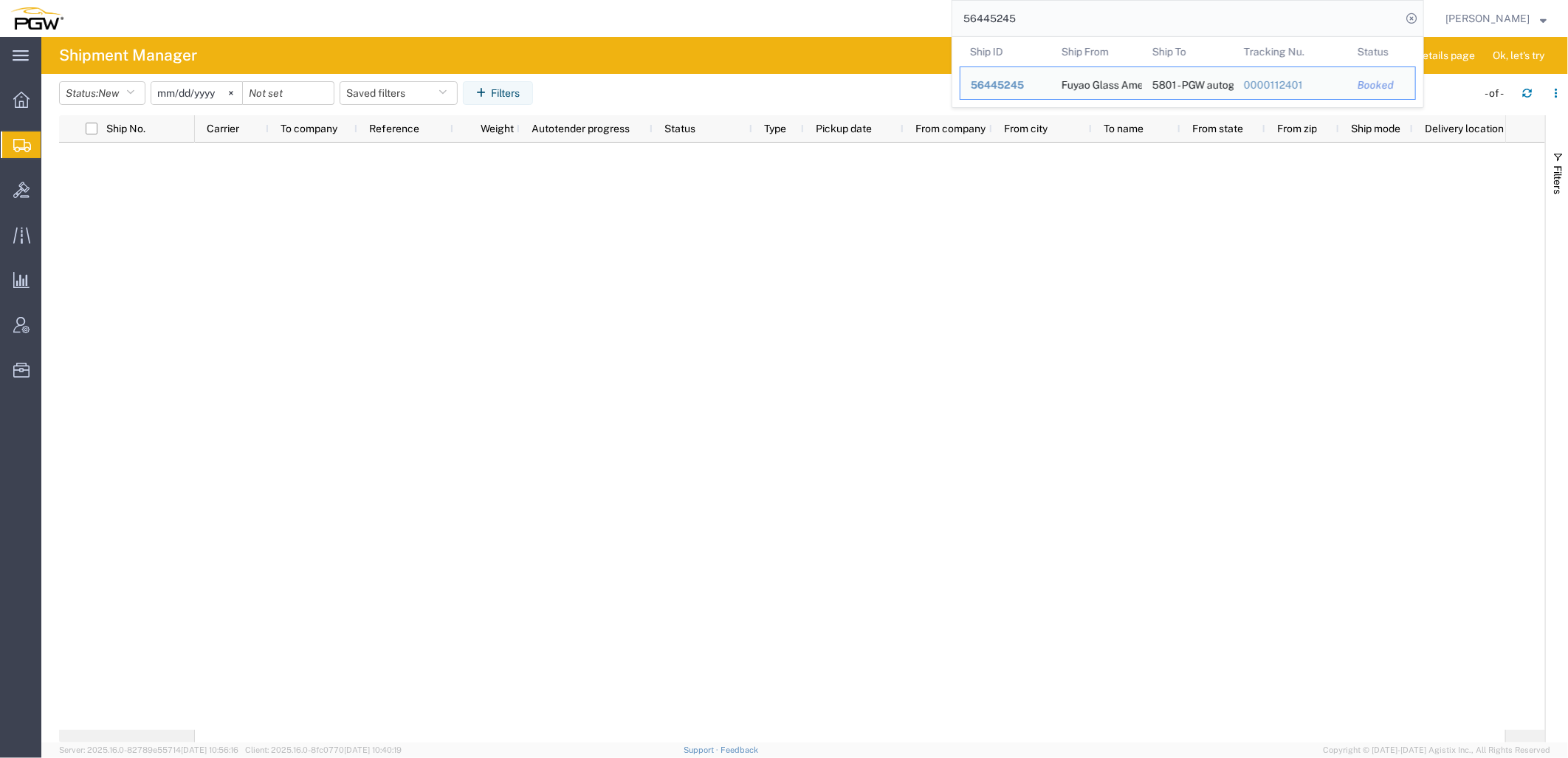
drag, startPoint x: 1076, startPoint y: 18, endPoint x: 587, endPoint y: 23, distance: 489.0
click at [587, 21] on div "56445245 Ship ID Ship From Ship To Tracking Nu. Status Ship ID 56445245 Ship Fr…" at bounding box center [749, 18] width 1350 height 37
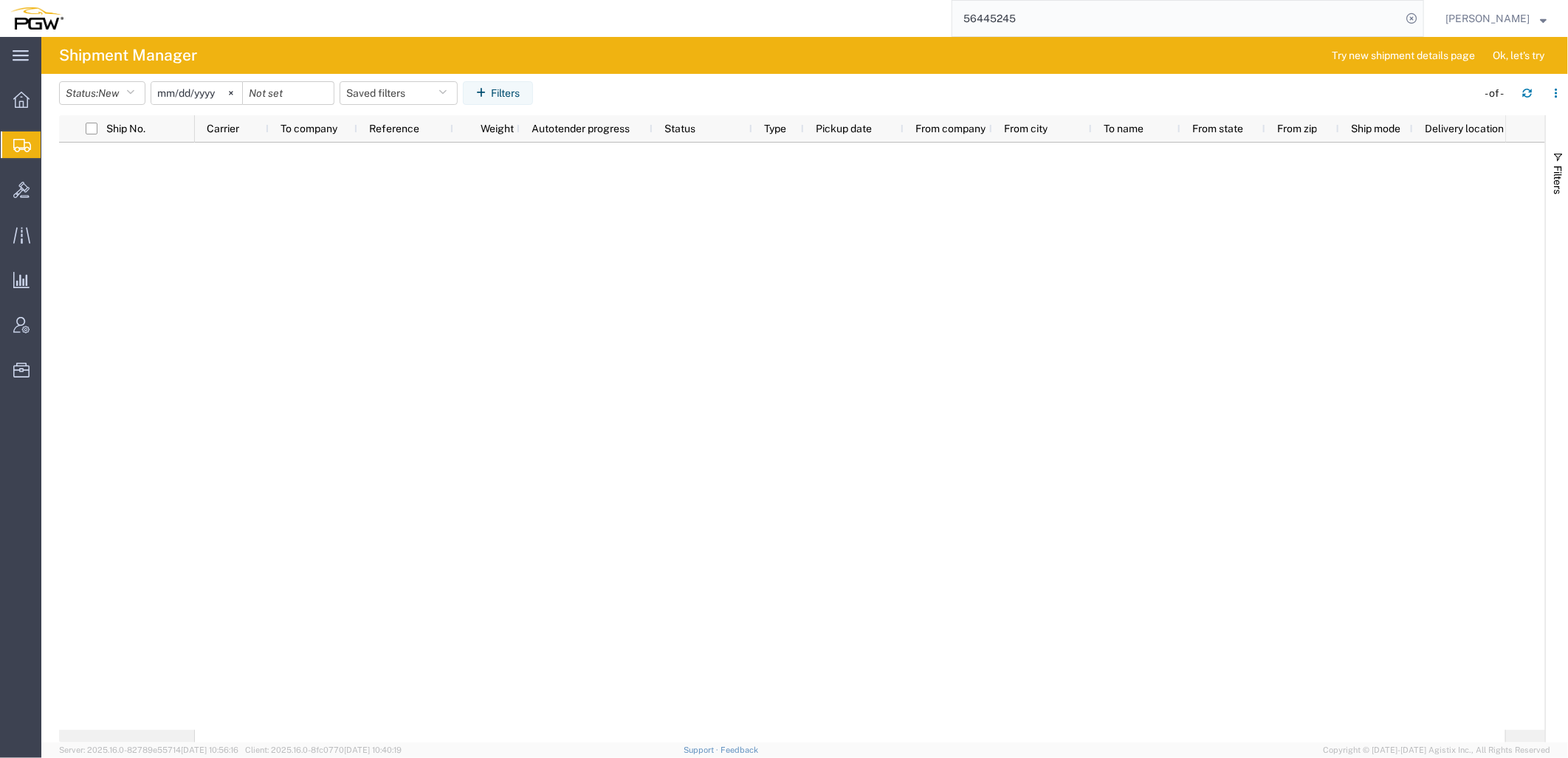
paste input "29689"
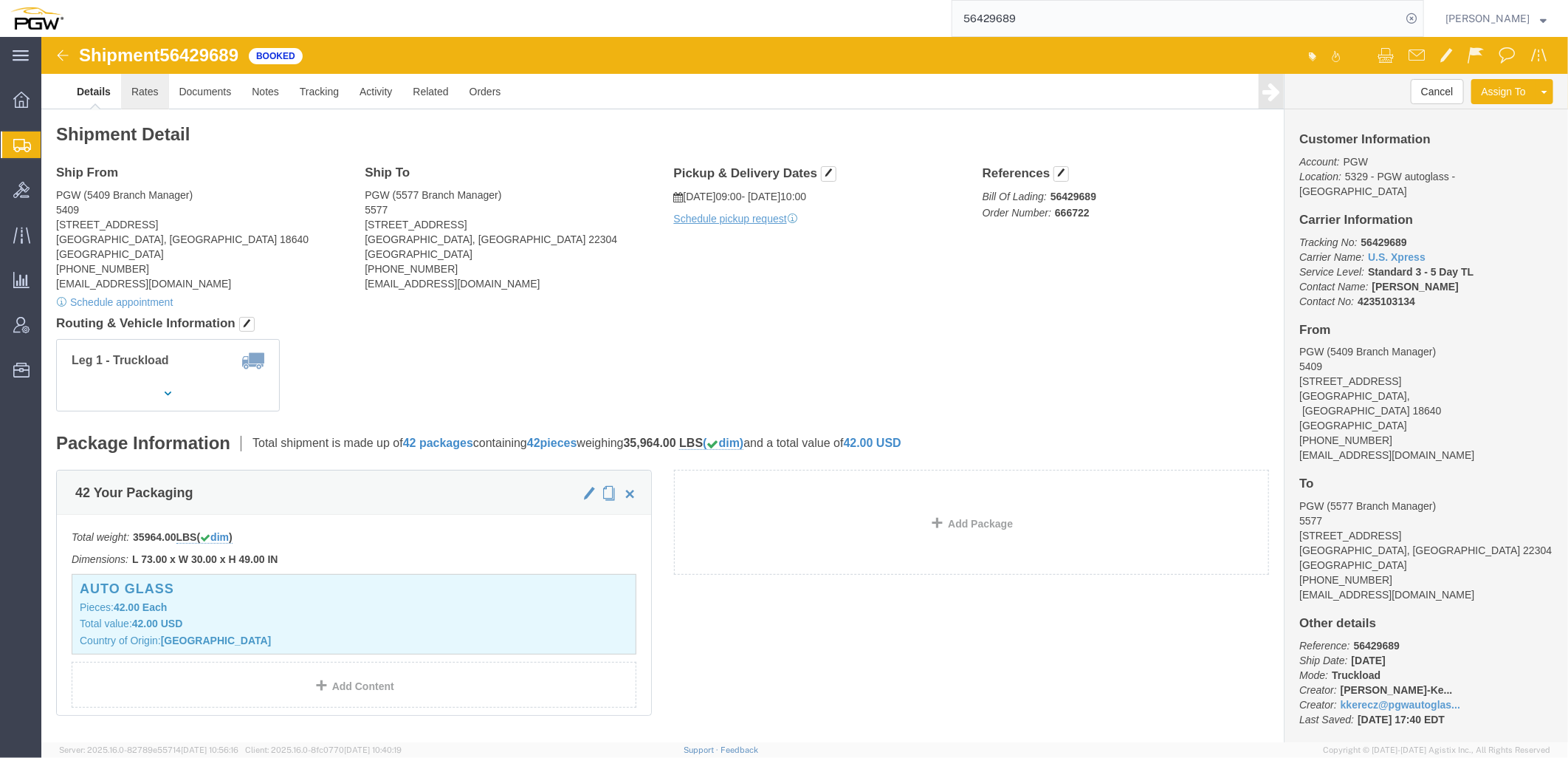
click link "Rates"
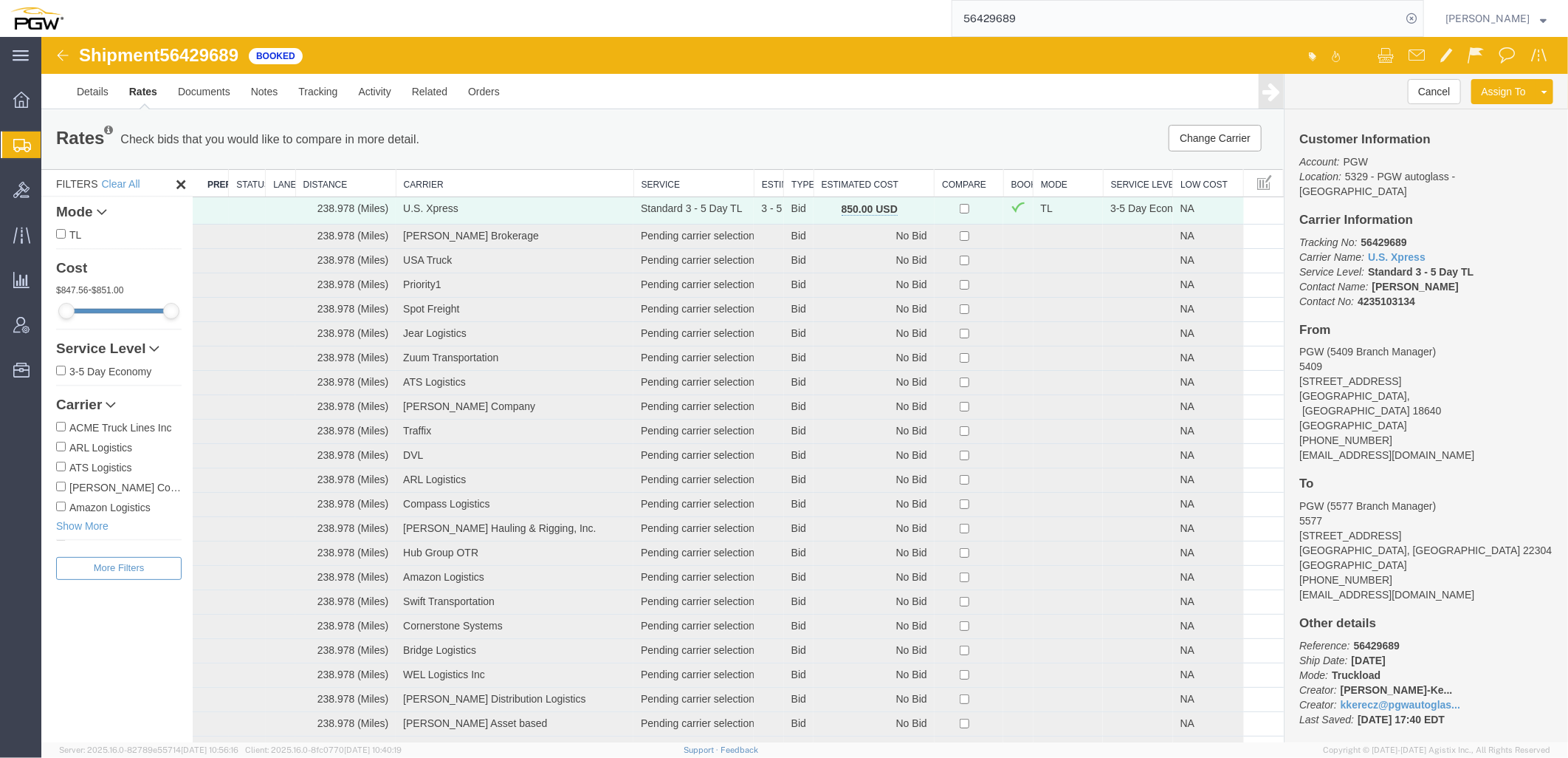
click at [861, 180] on th "Estimated Cost" at bounding box center [873, 183] width 121 height 28
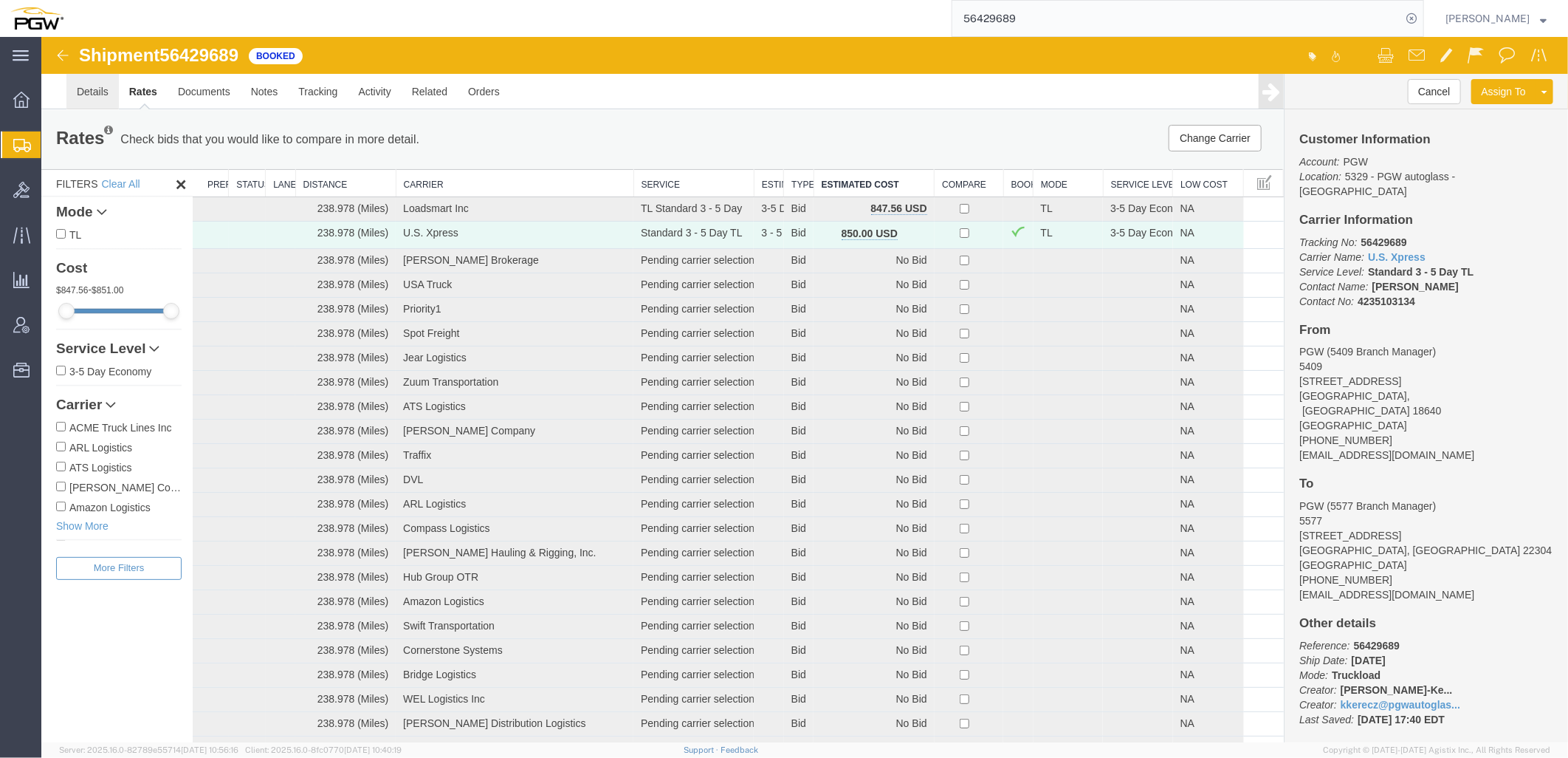
click at [87, 86] on link "Details" at bounding box center [91, 90] width 52 height 35
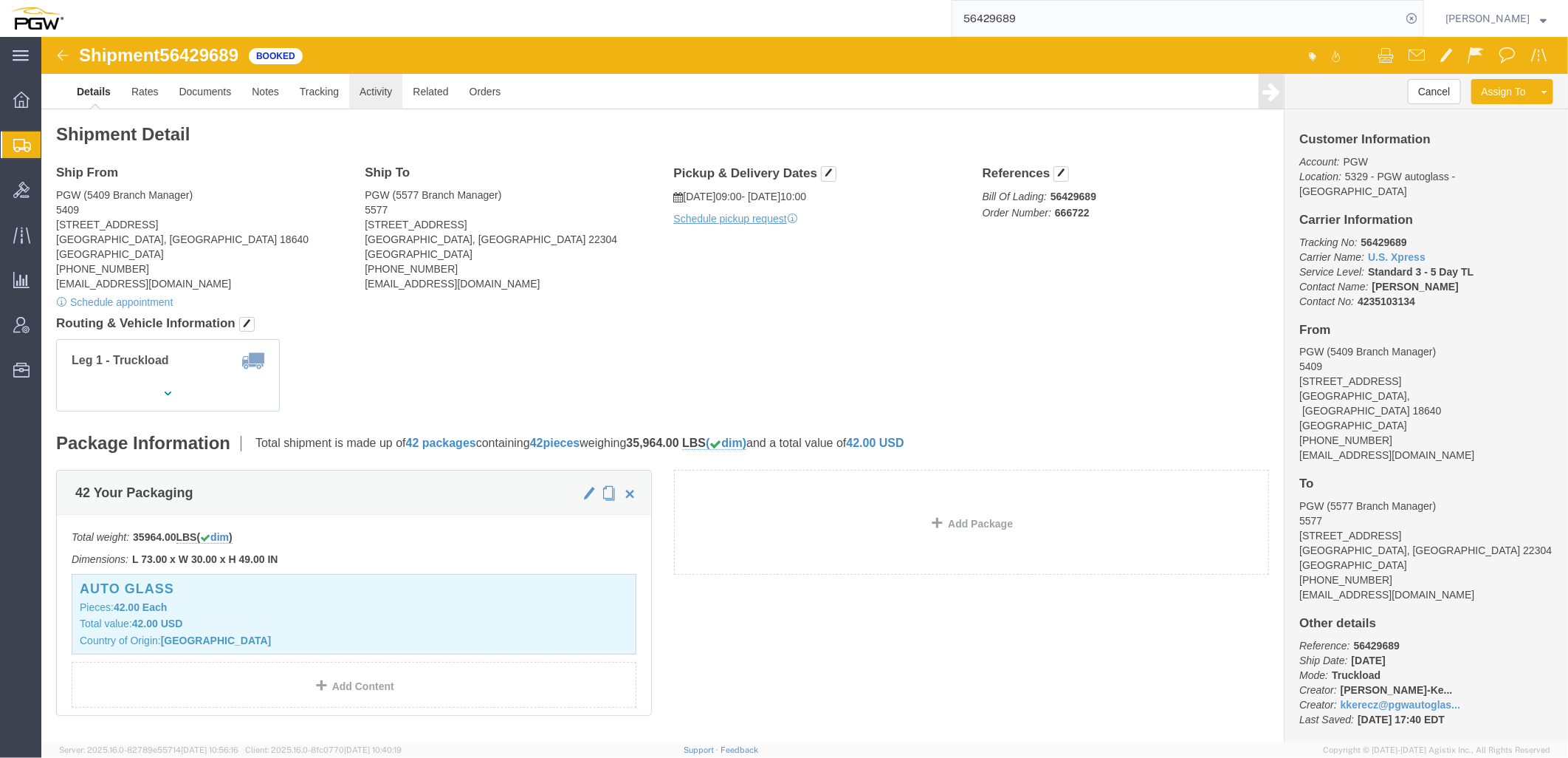
click link "Activity"
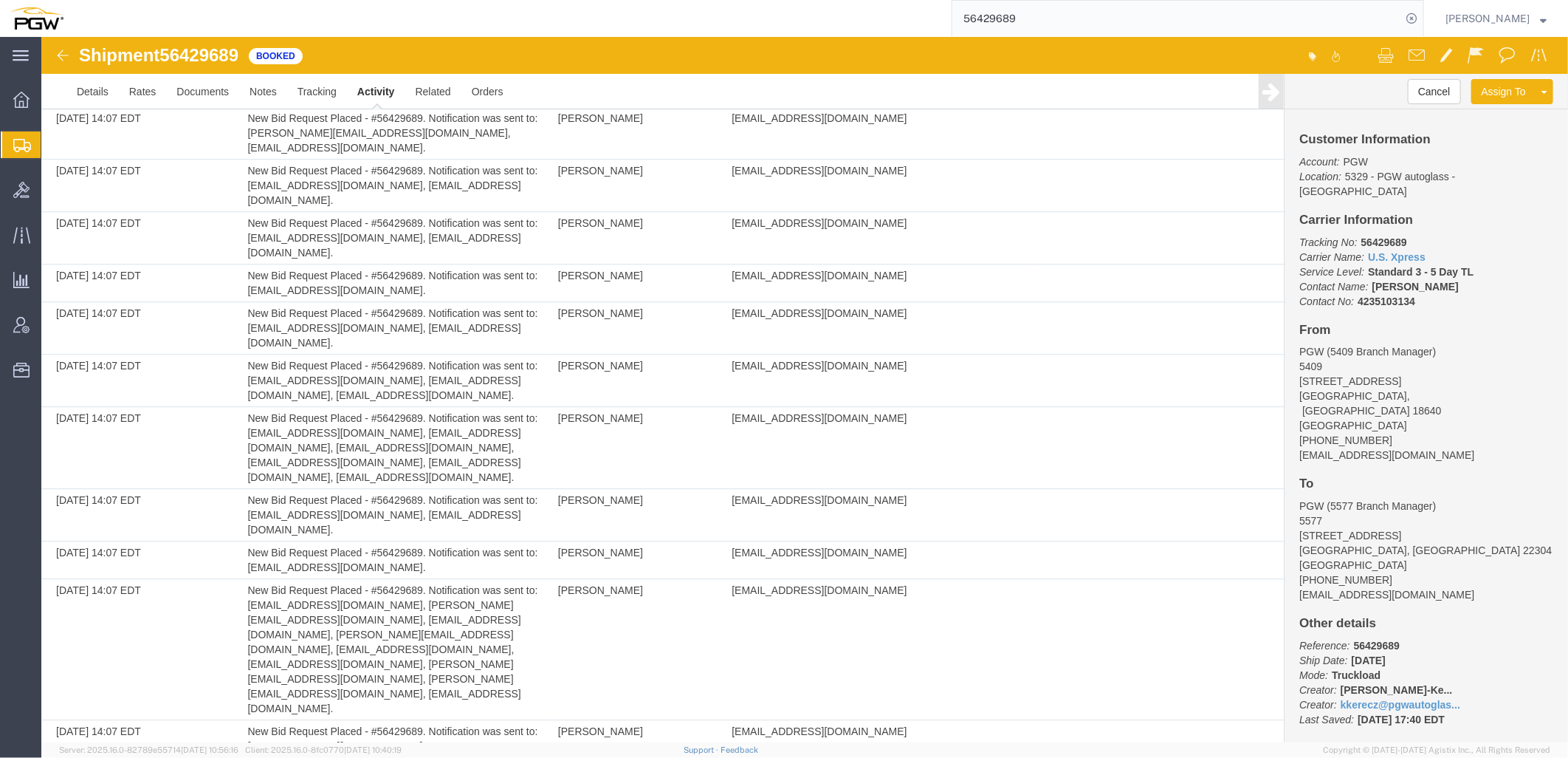
scroll to position [2887, 0]
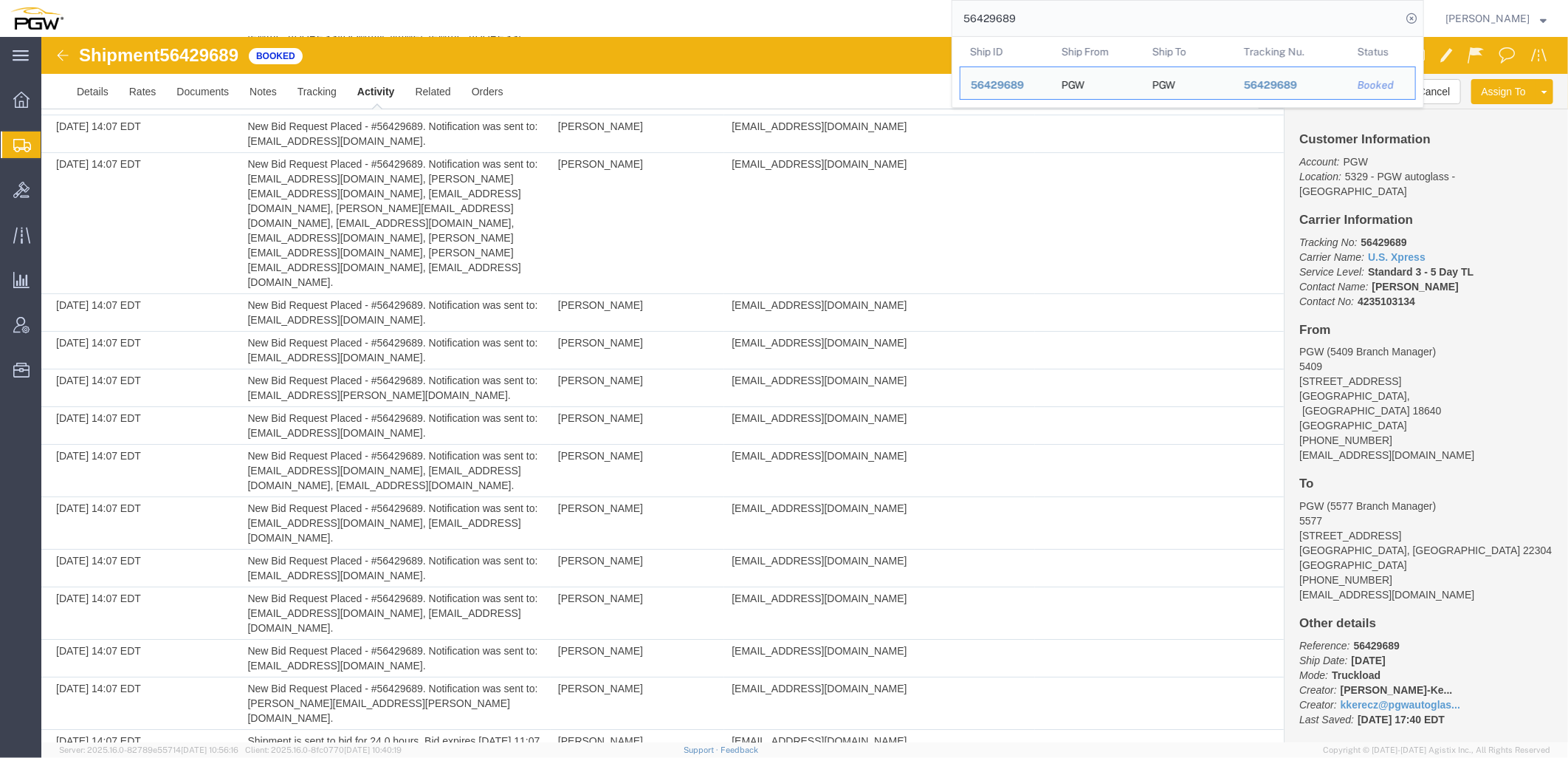
drag, startPoint x: 1075, startPoint y: 18, endPoint x: 461, endPoint y: 18, distance: 614.0
click at [461, 18] on div "56429689 Ship ID Ship From Ship To Tracking Nu. Status Ship ID 56429689 Ship Fr…" at bounding box center [749, 18] width 1350 height 37
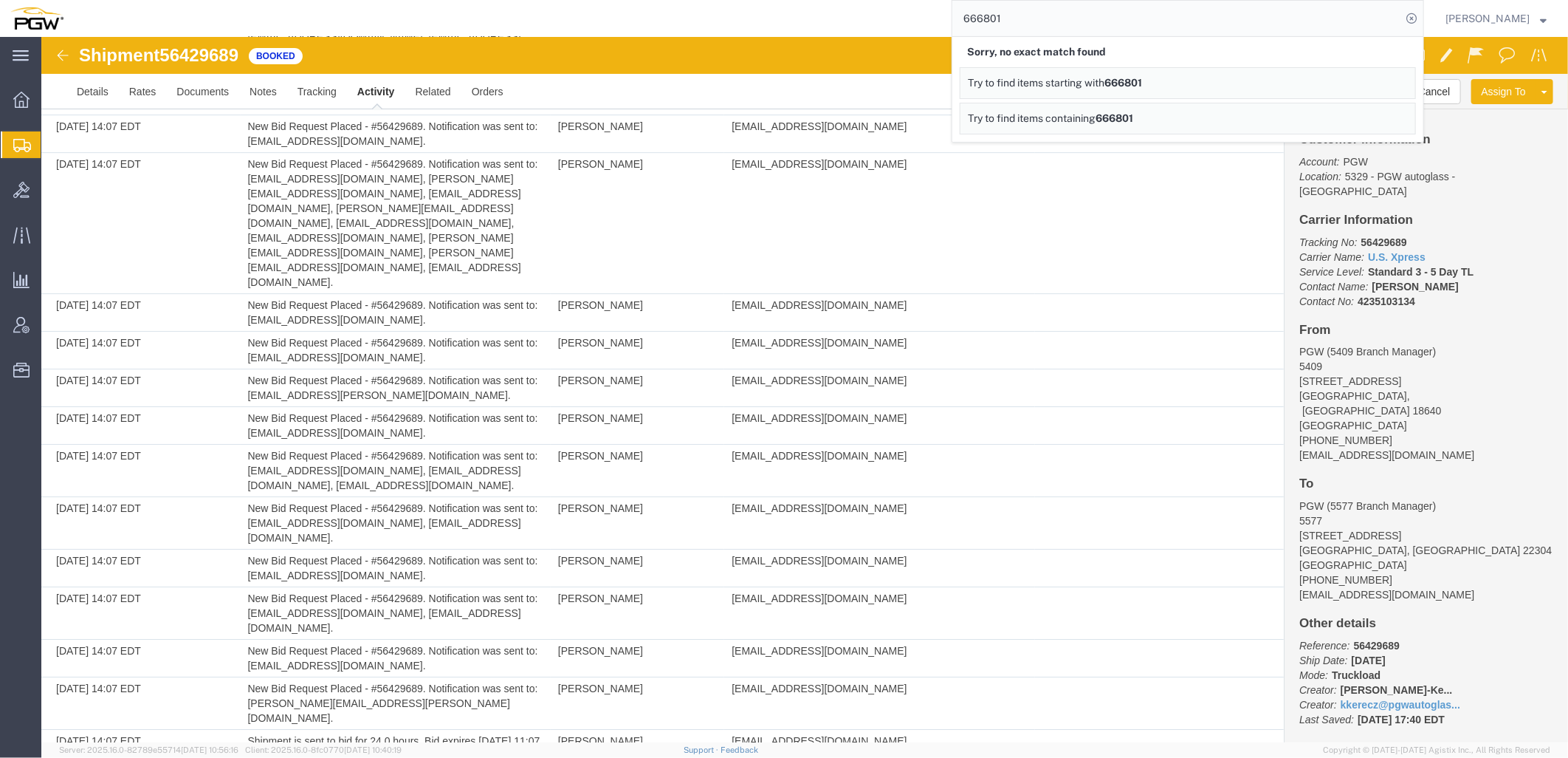
drag, startPoint x: 1112, startPoint y: 53, endPoint x: 551, endPoint y: 57, distance: 561.0
paste input "564290"
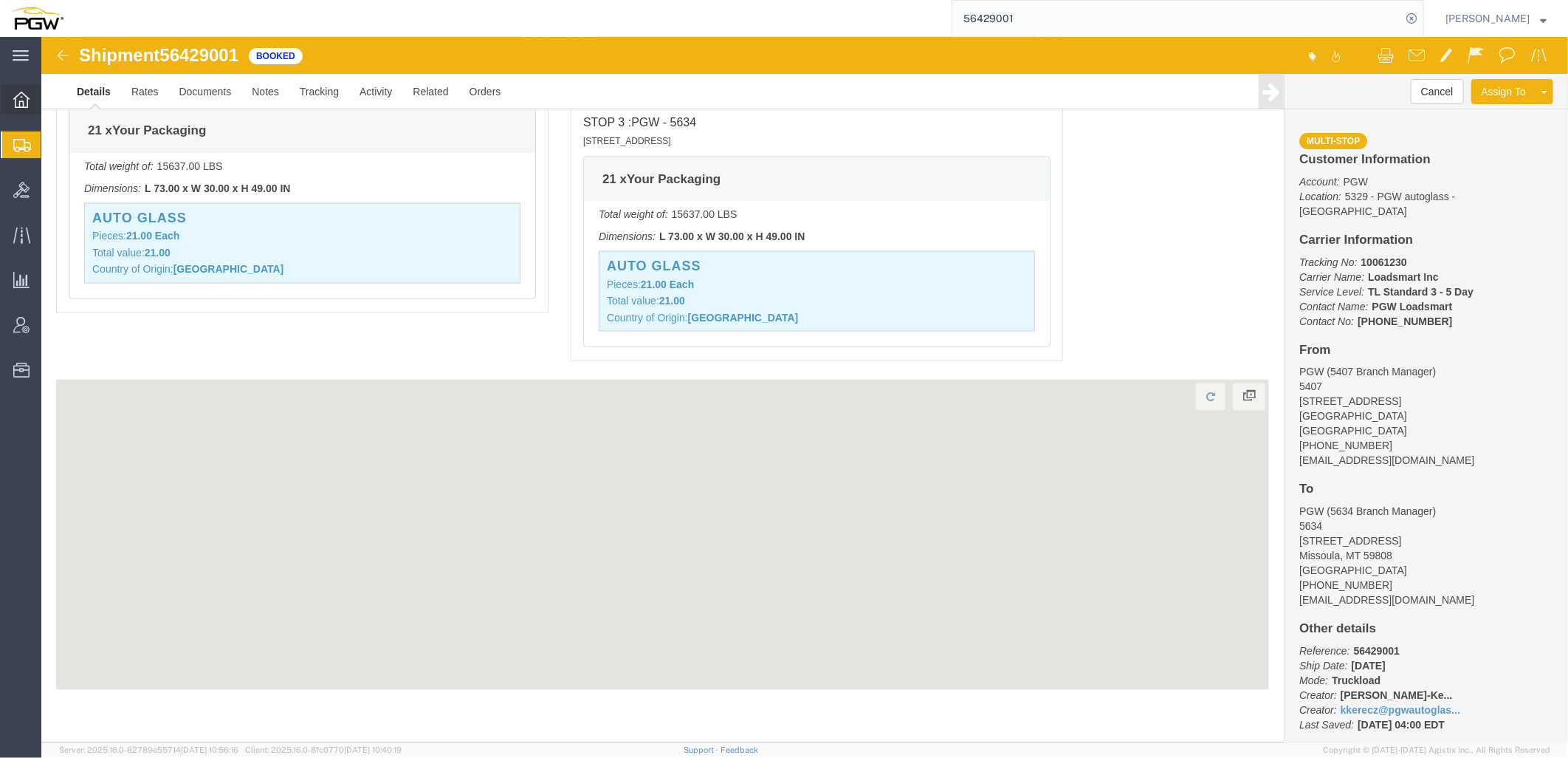
scroll to position [1495, 0]
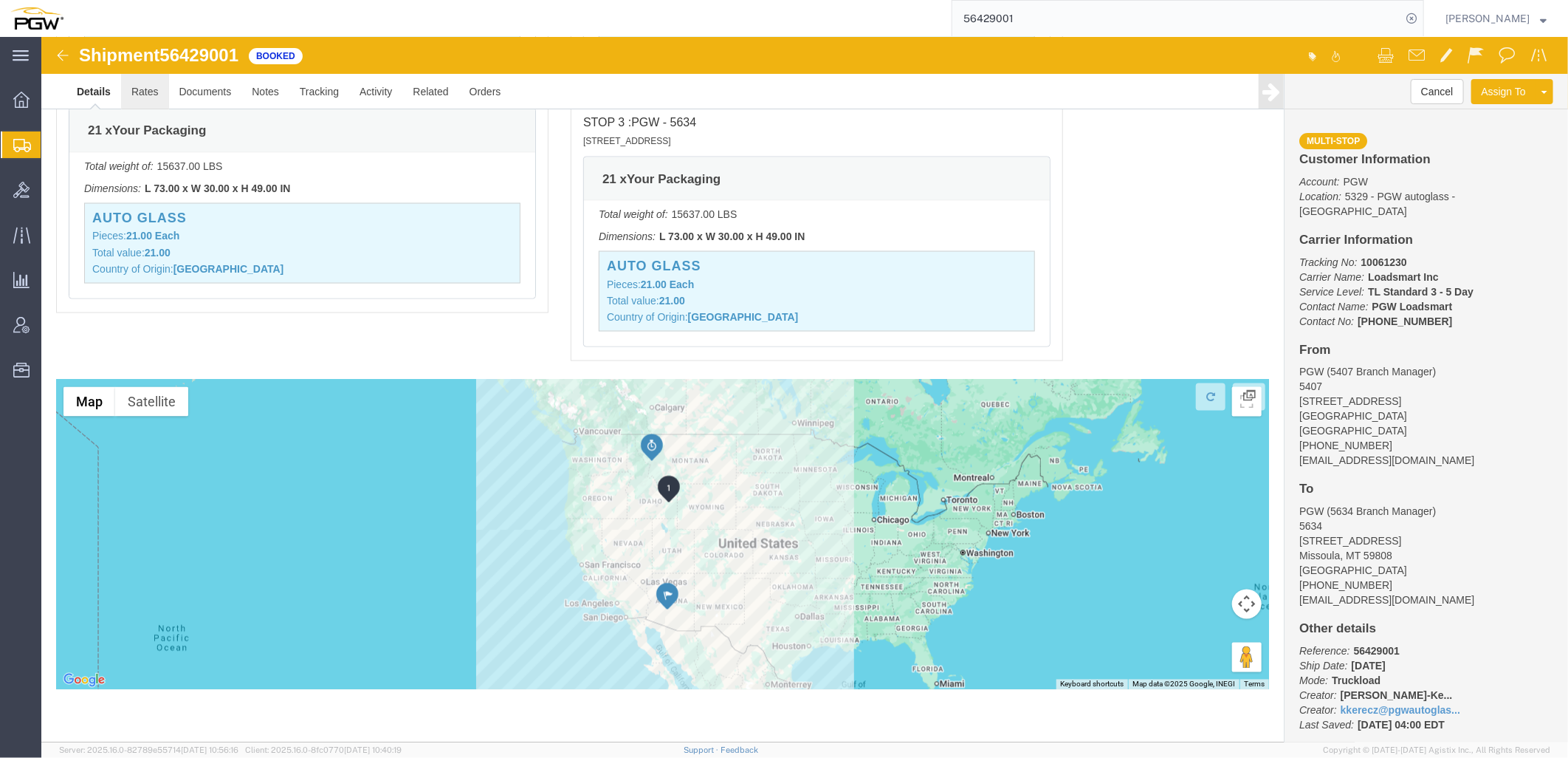
click link "Rates"
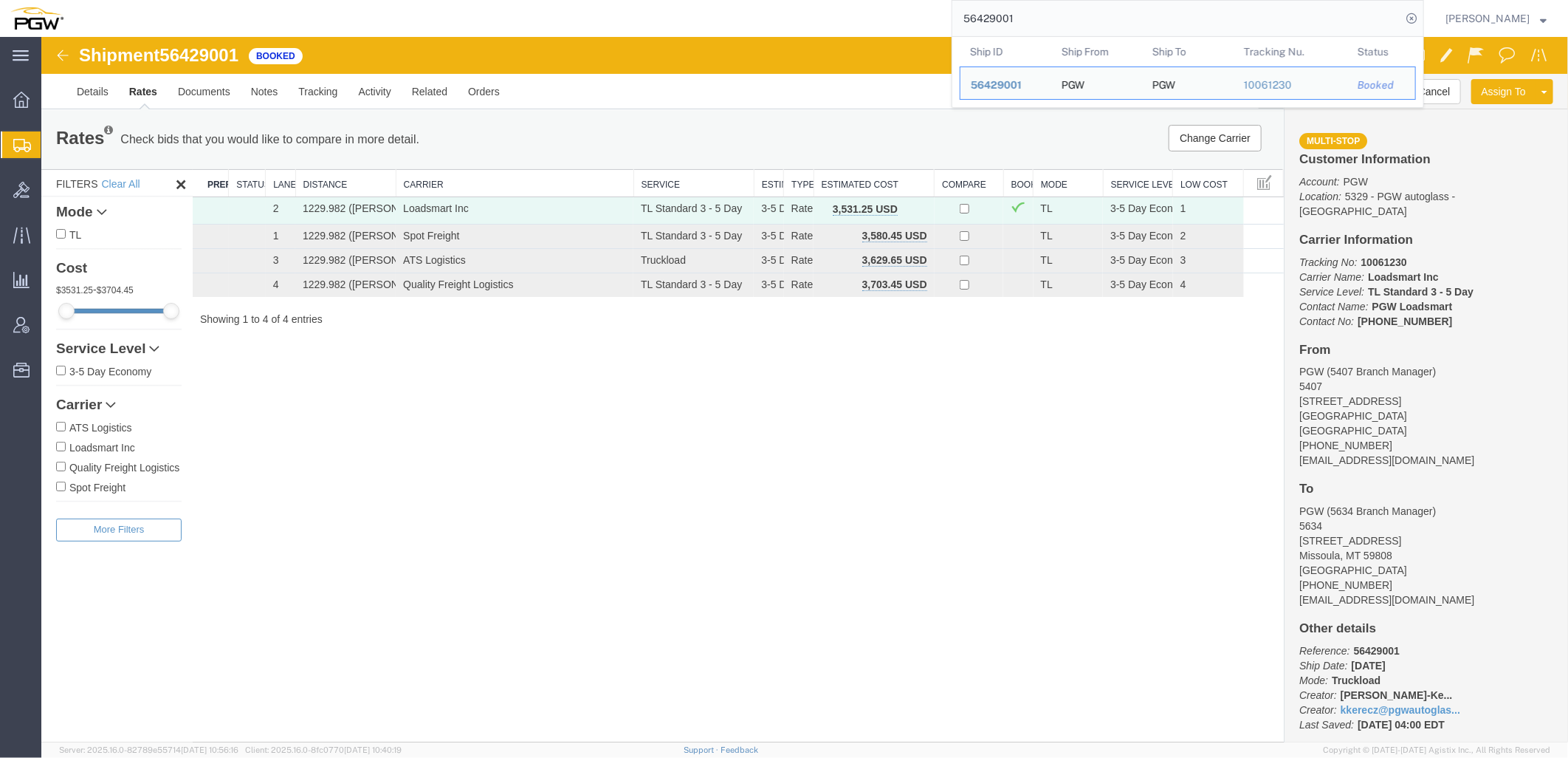
drag, startPoint x: 1102, startPoint y: 11, endPoint x: 609, endPoint y: 11, distance: 493.0
click at [598, 16] on div "56429001 Ship ID Ship From Ship To Tracking Nu. Status Ship ID 56429001 Ship Fr…" at bounding box center [749, 18] width 1350 height 37
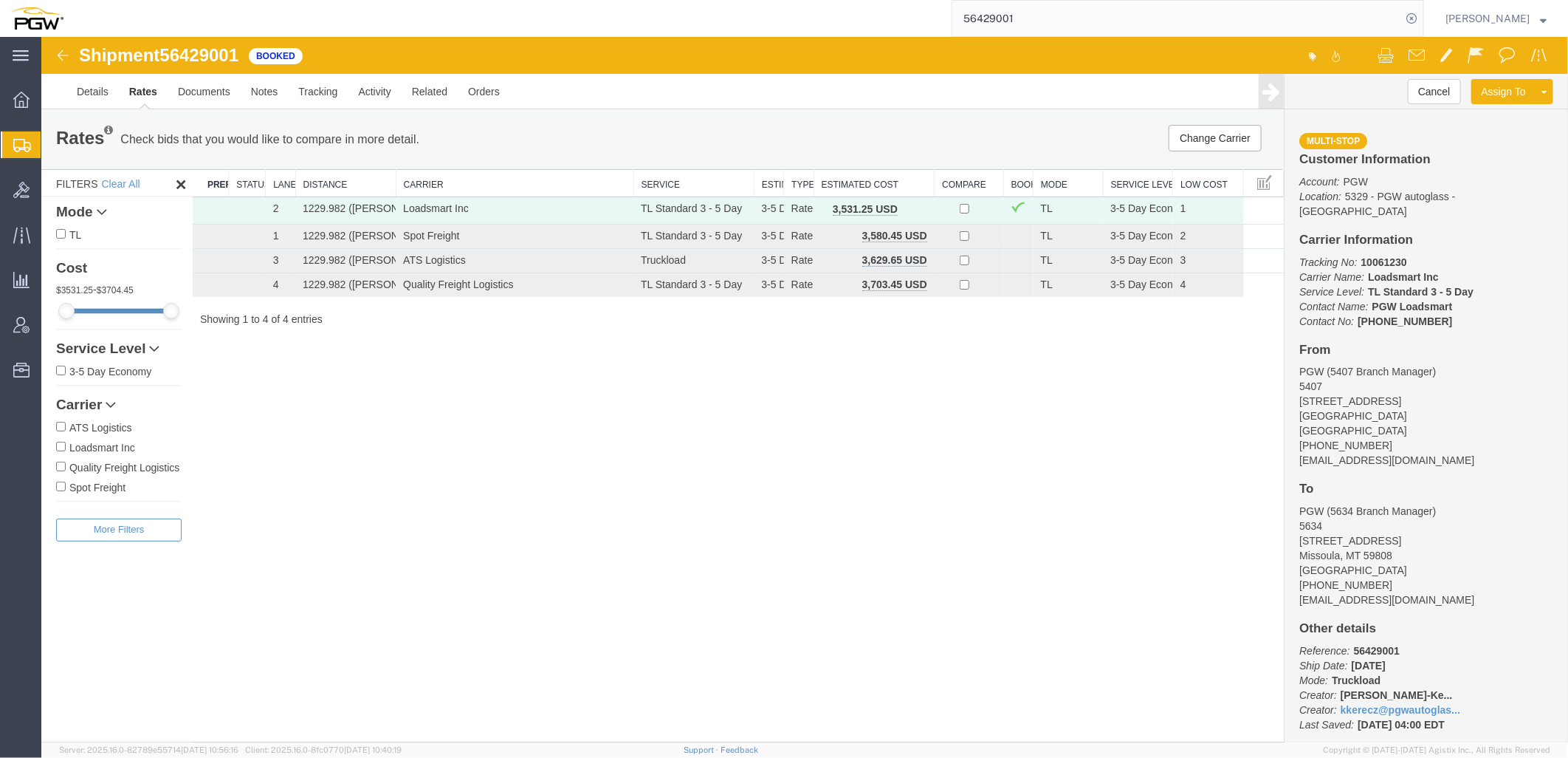
paste input "16278"
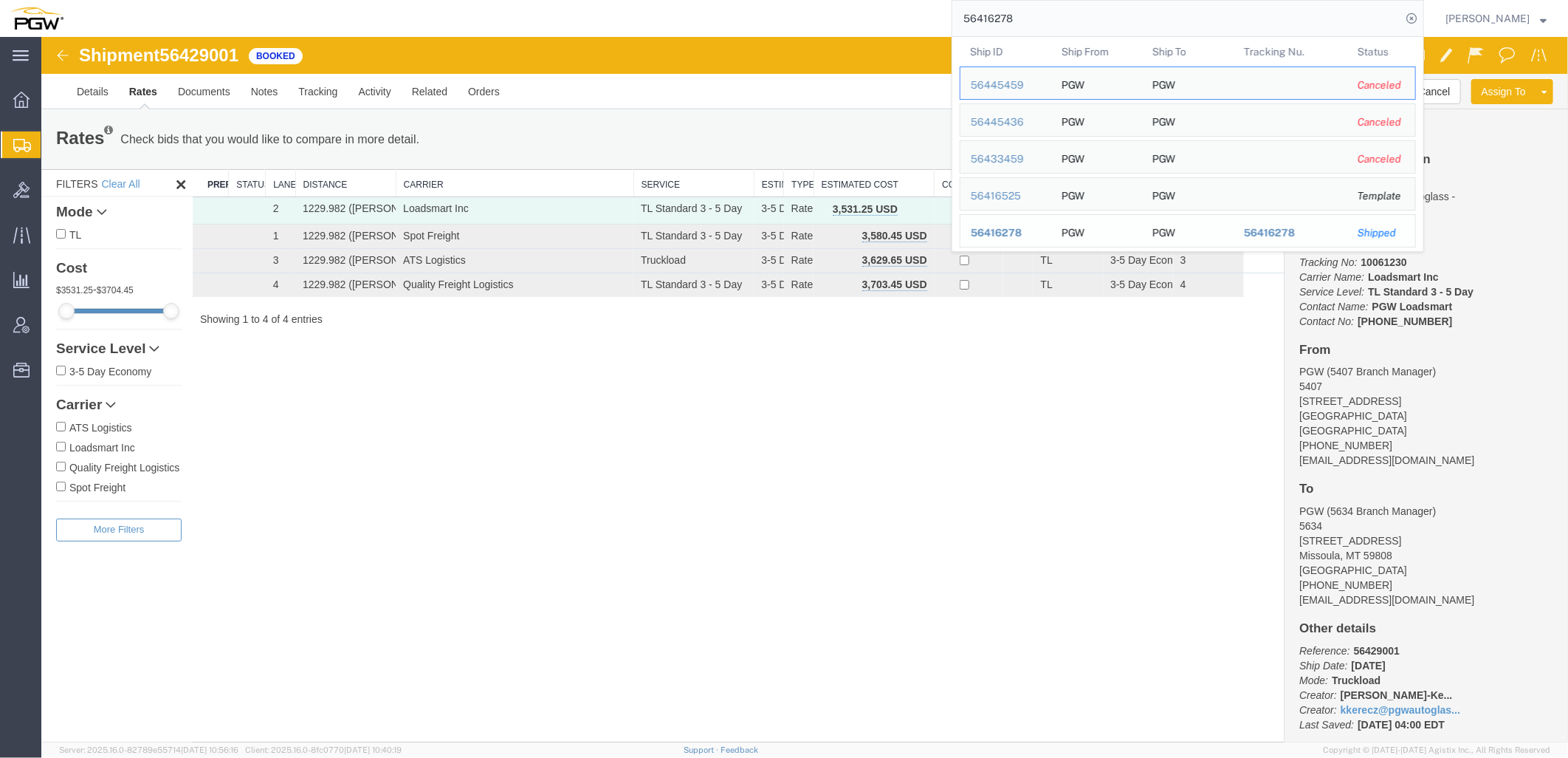
click at [1012, 233] on span "56416278" at bounding box center [997, 232] width 51 height 11
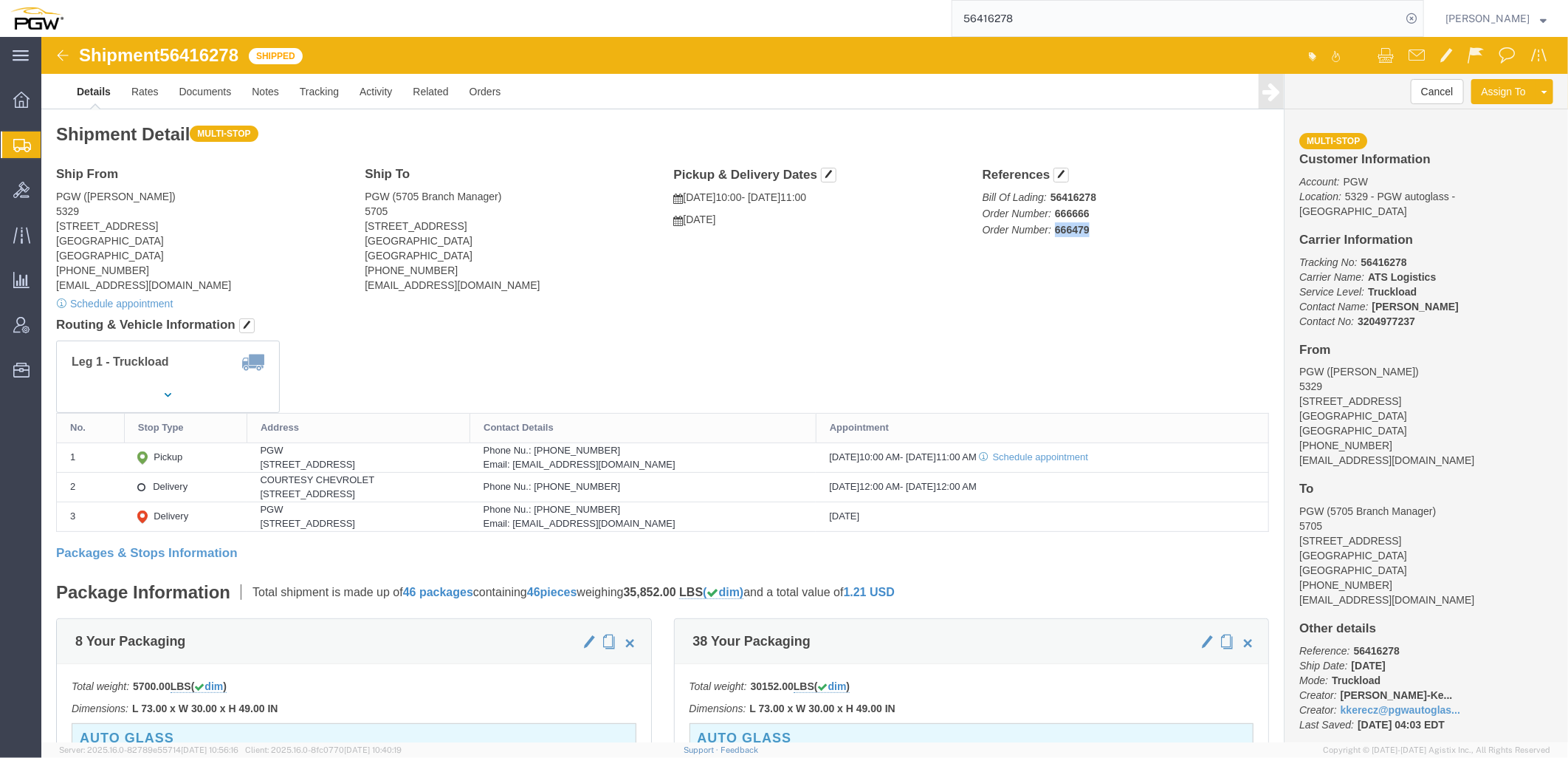
drag, startPoint x: 1009, startPoint y: 193, endPoint x: 1114, endPoint y: 198, distance: 105.1
click p "Bill Of Lading: 56416278 Order Number: 666666 Order Number: 666479"
copy b "666479"
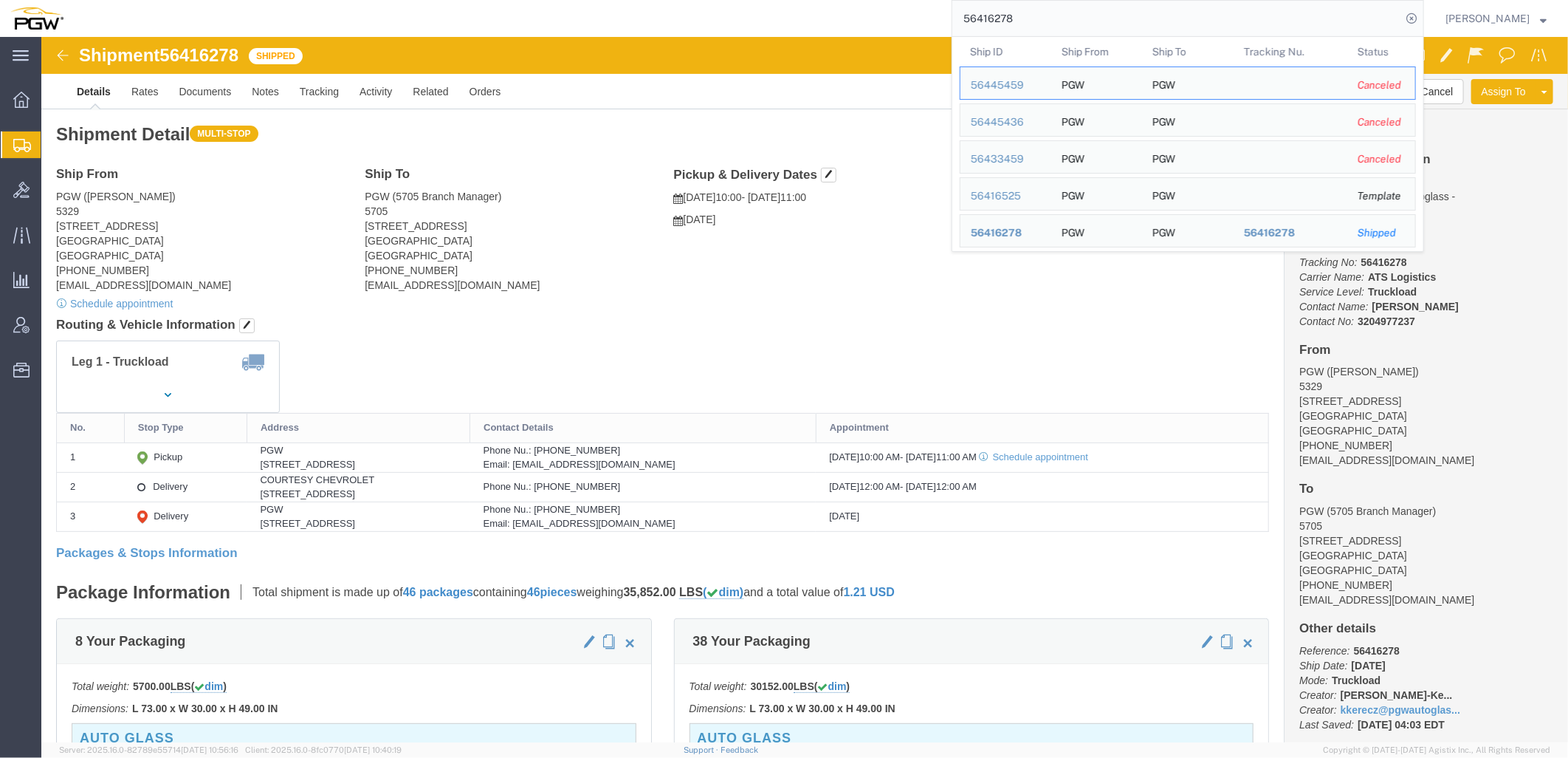
drag, startPoint x: 1151, startPoint y: 29, endPoint x: 535, endPoint y: -17, distance: 617.7
click at [535, 0] on html "main_menu Created with Sketch. Collapse Menu Overview Shipments Shipment Manage…" at bounding box center [784, 379] width 1568 height 758
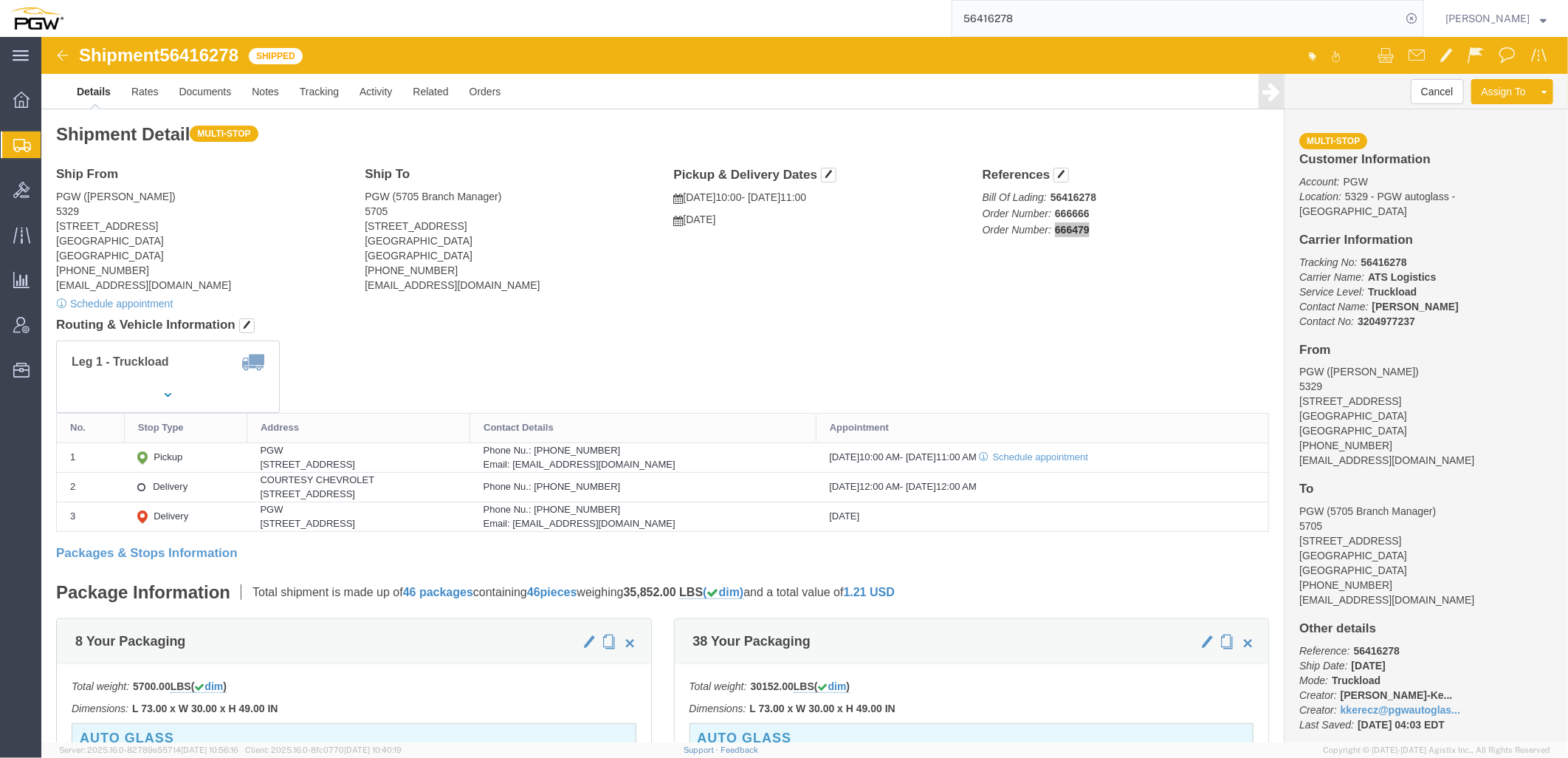
paste input "540"
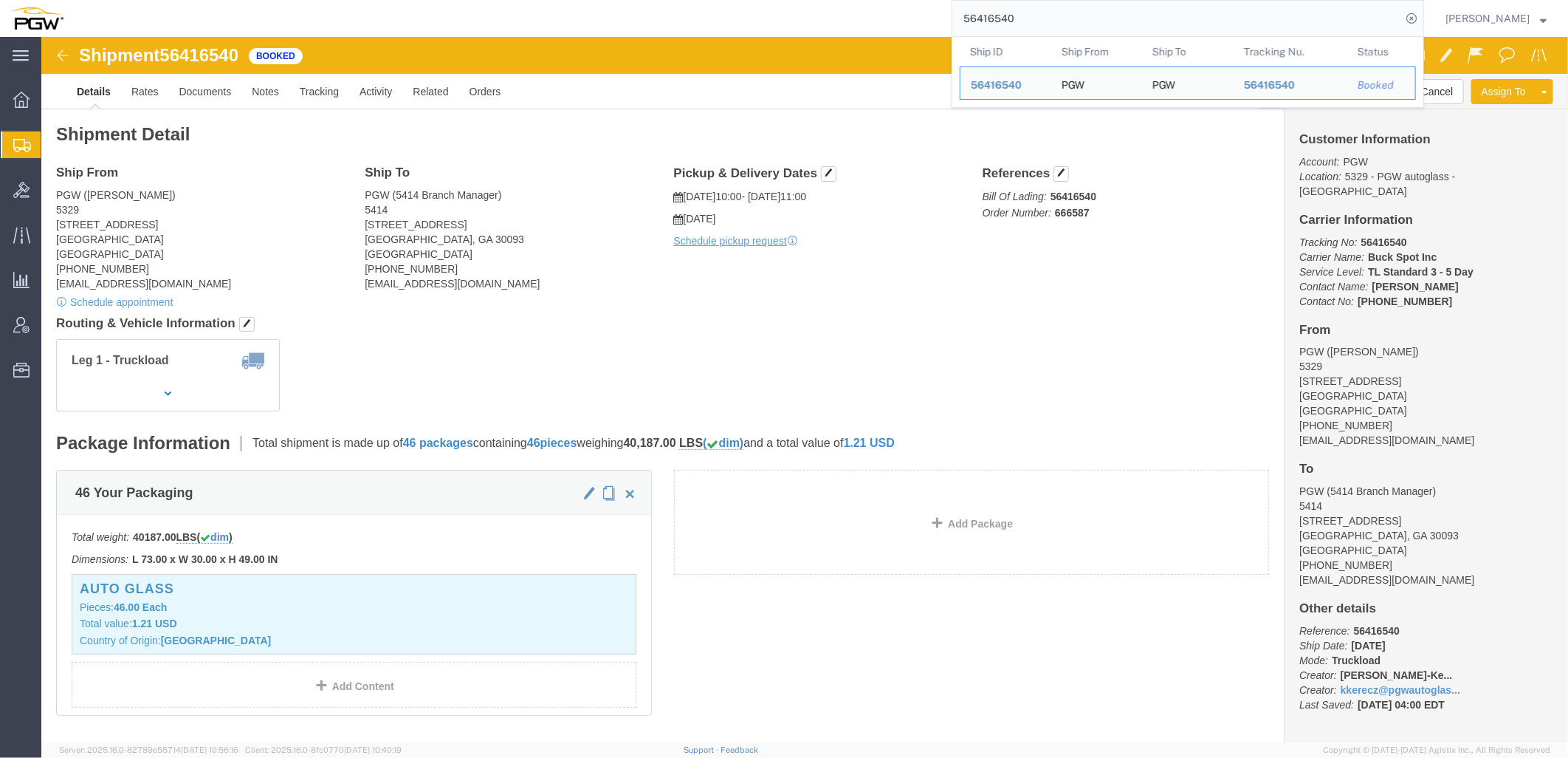
drag, startPoint x: 1051, startPoint y: 23, endPoint x: 508, endPoint y: 12, distance: 543.1
click at [483, 8] on div "56416540 Ship ID Ship From Ship To Tracking Nu. Status Ship ID 56416540 Ship Fr…" at bounding box center [749, 18] width 1350 height 37
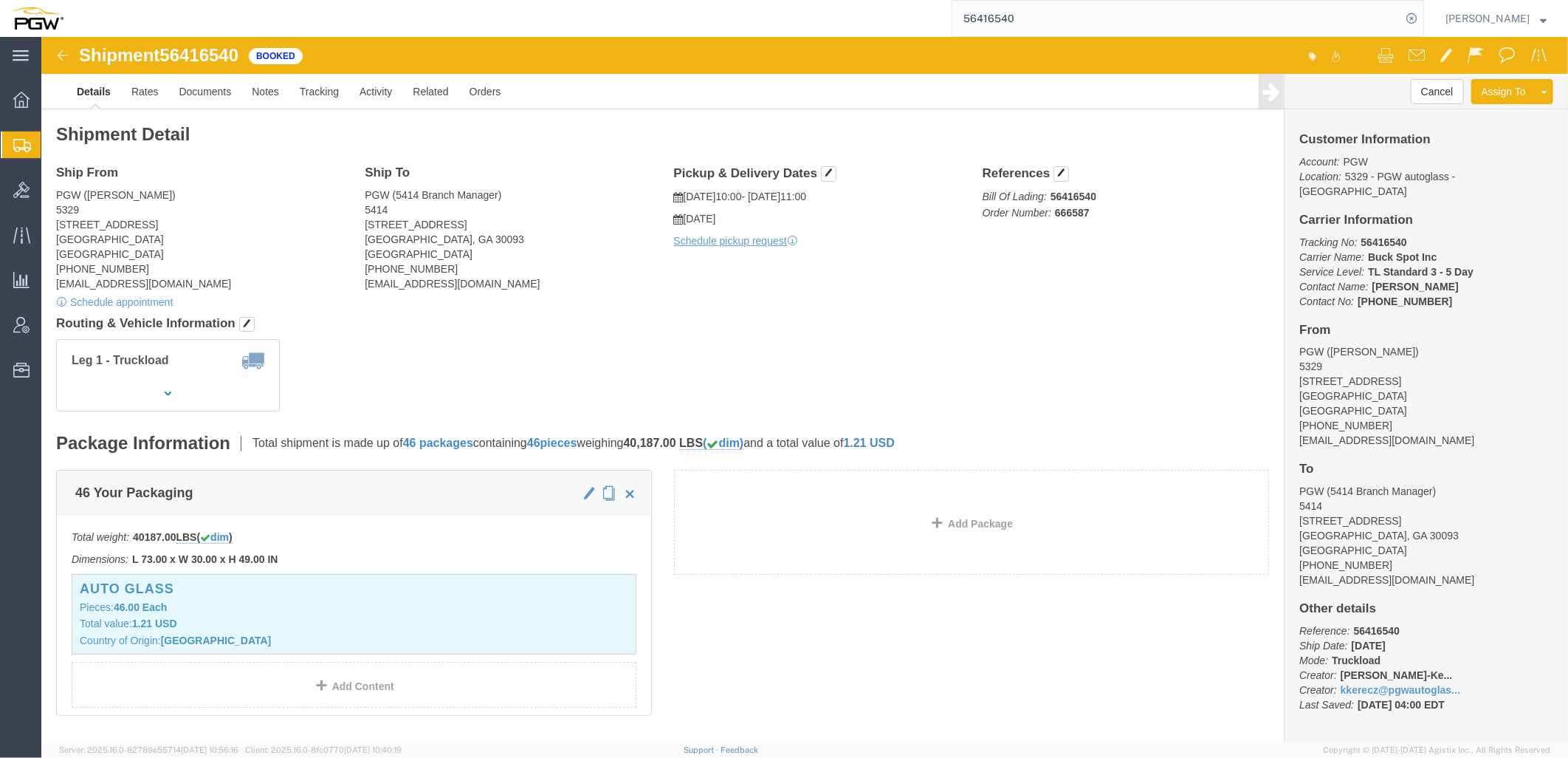
paste input "375739"
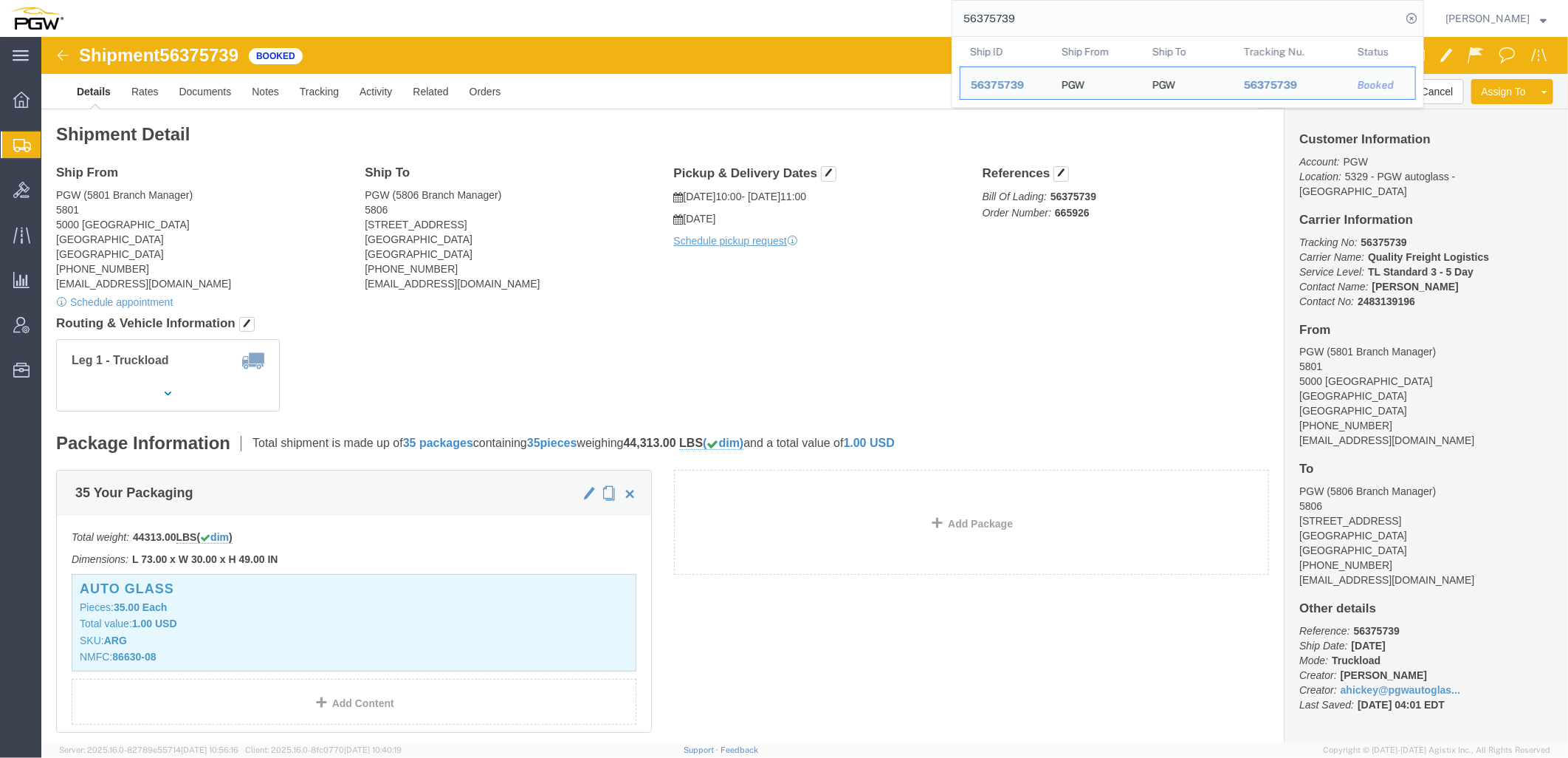
drag, startPoint x: 1061, startPoint y: 15, endPoint x: 715, endPoint y: 27, distance: 346.2
click at [711, 30] on div "56375739 Ship ID Ship From Ship To Tracking Nu. Status Ship ID 56375739 Ship Fr…" at bounding box center [749, 18] width 1350 height 37
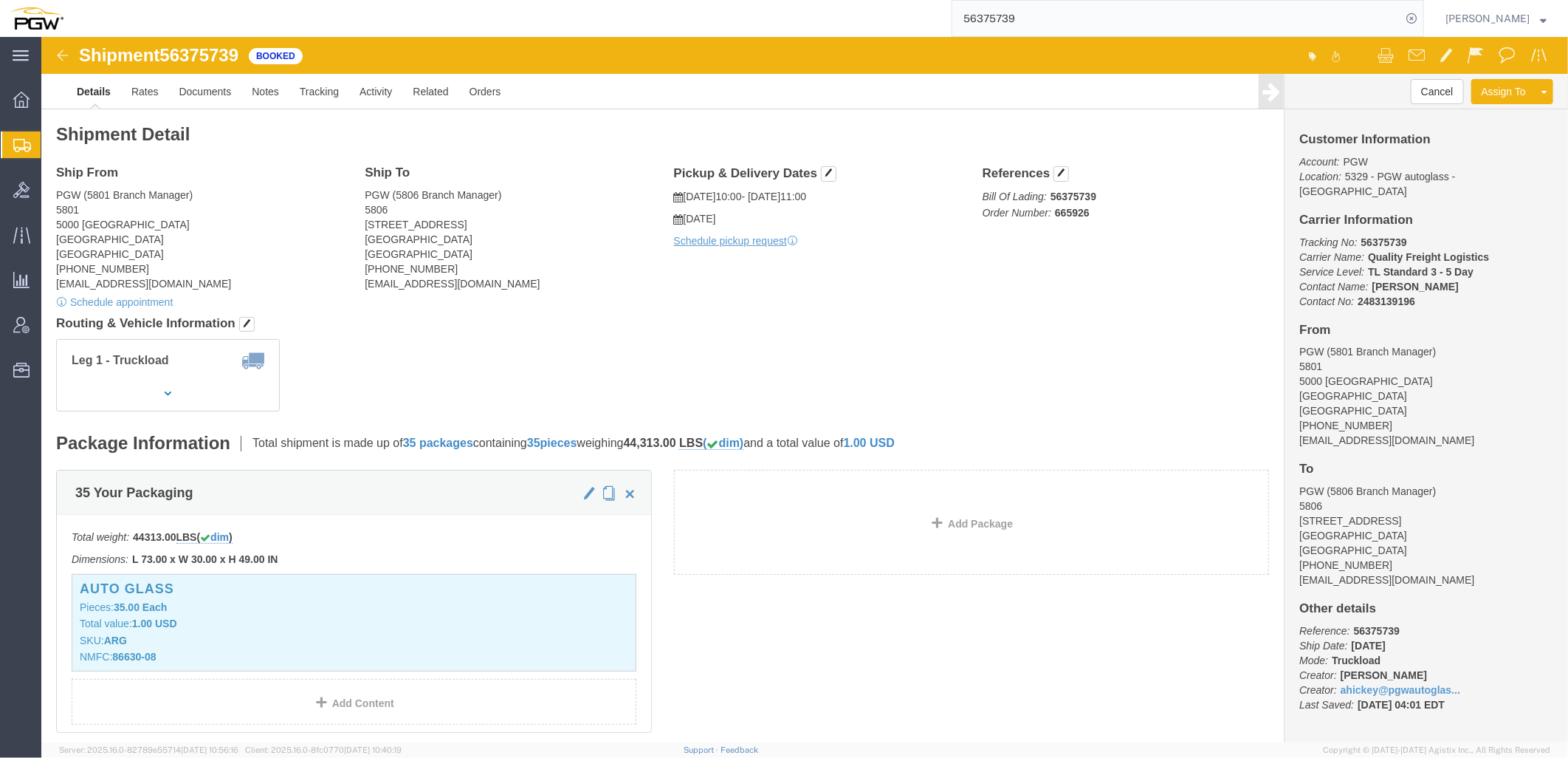
paste input "6132"
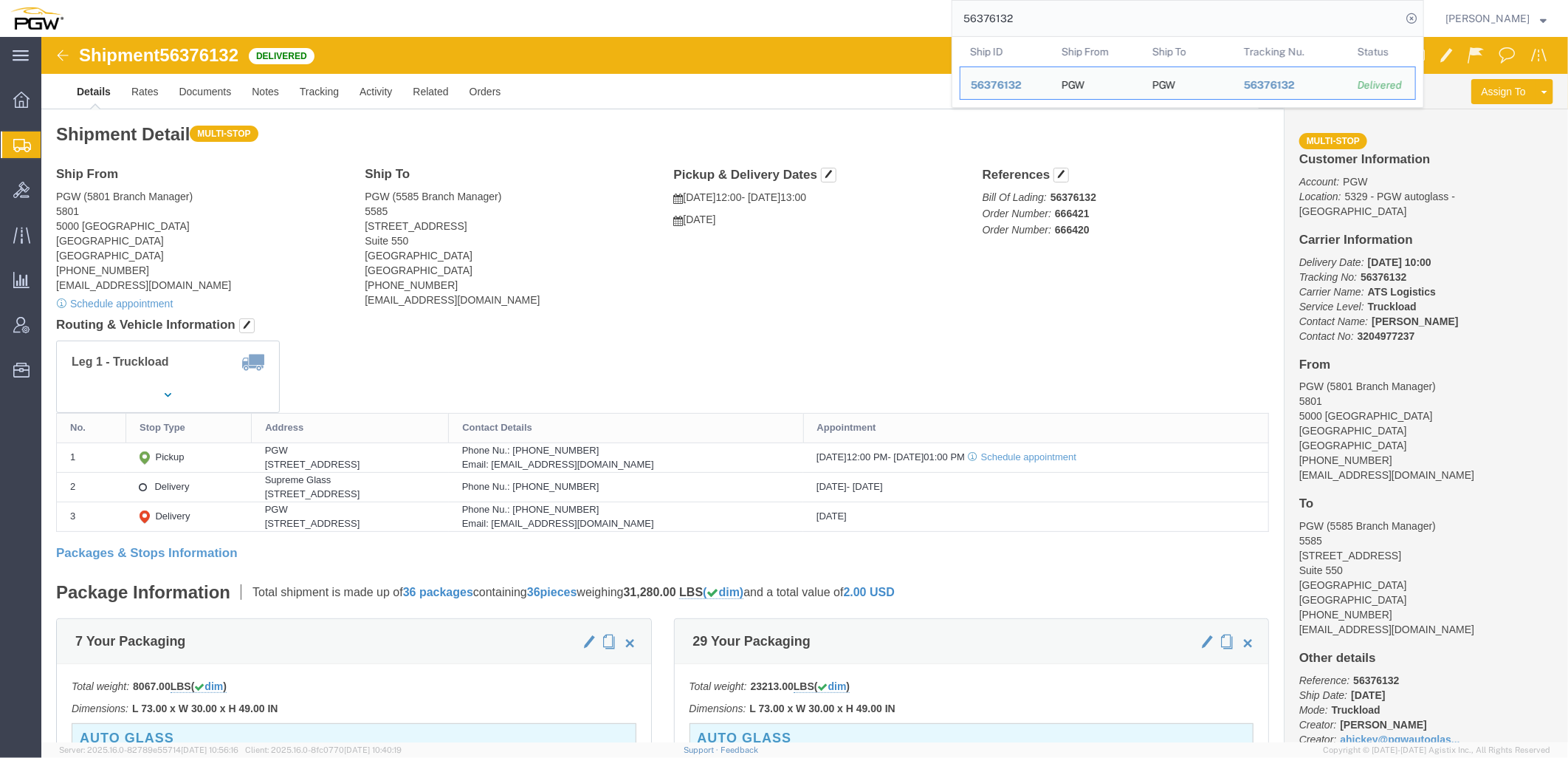
drag, startPoint x: 1043, startPoint y: 25, endPoint x: 855, endPoint y: 5, distance: 189.1
click at [857, 5] on div "56376132 Ship ID Ship From Ship To Tracking Nu. Status Ship ID 56376132 Ship Fr…" at bounding box center [749, 18] width 1350 height 37
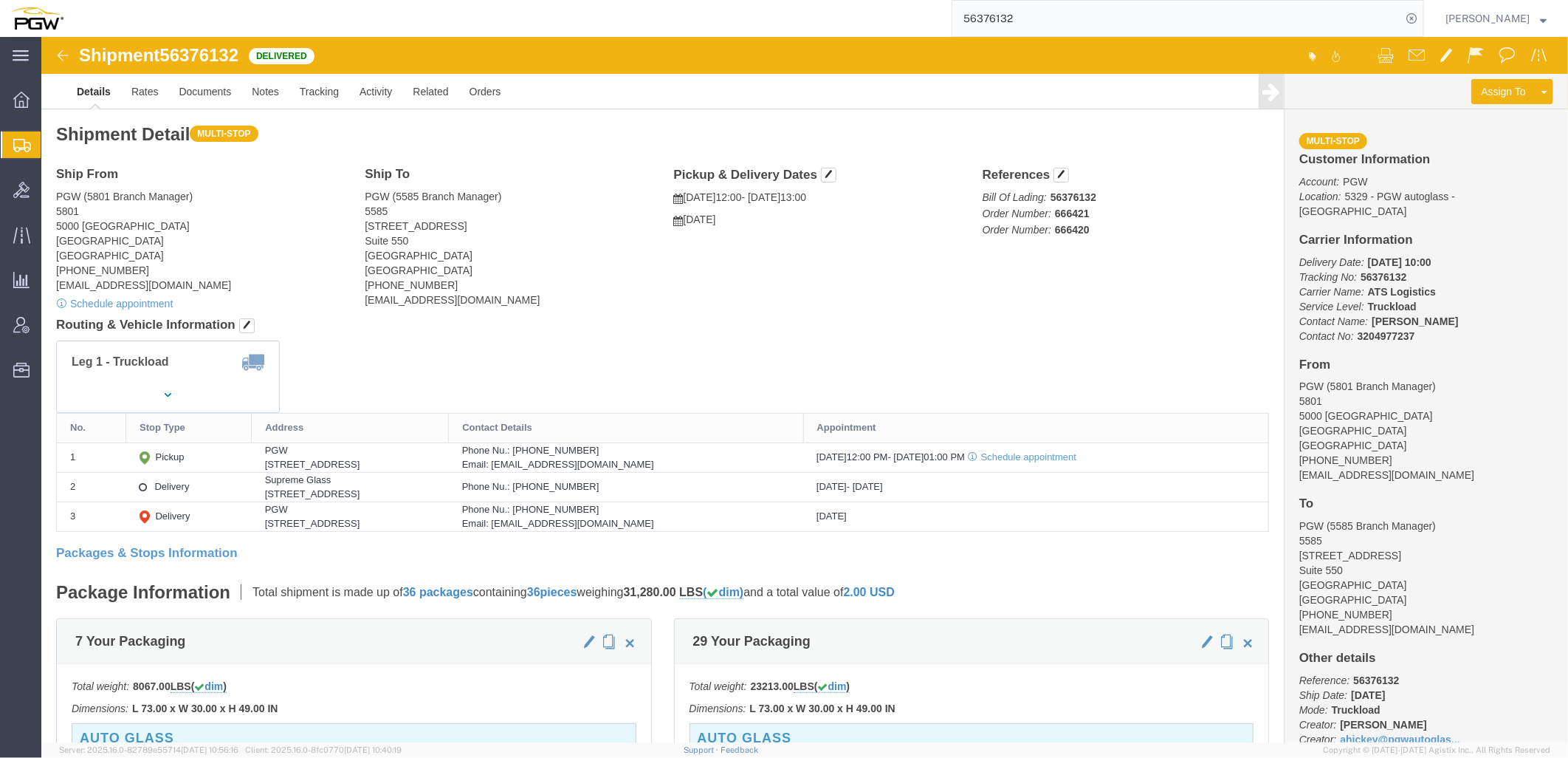
paste input "454478"
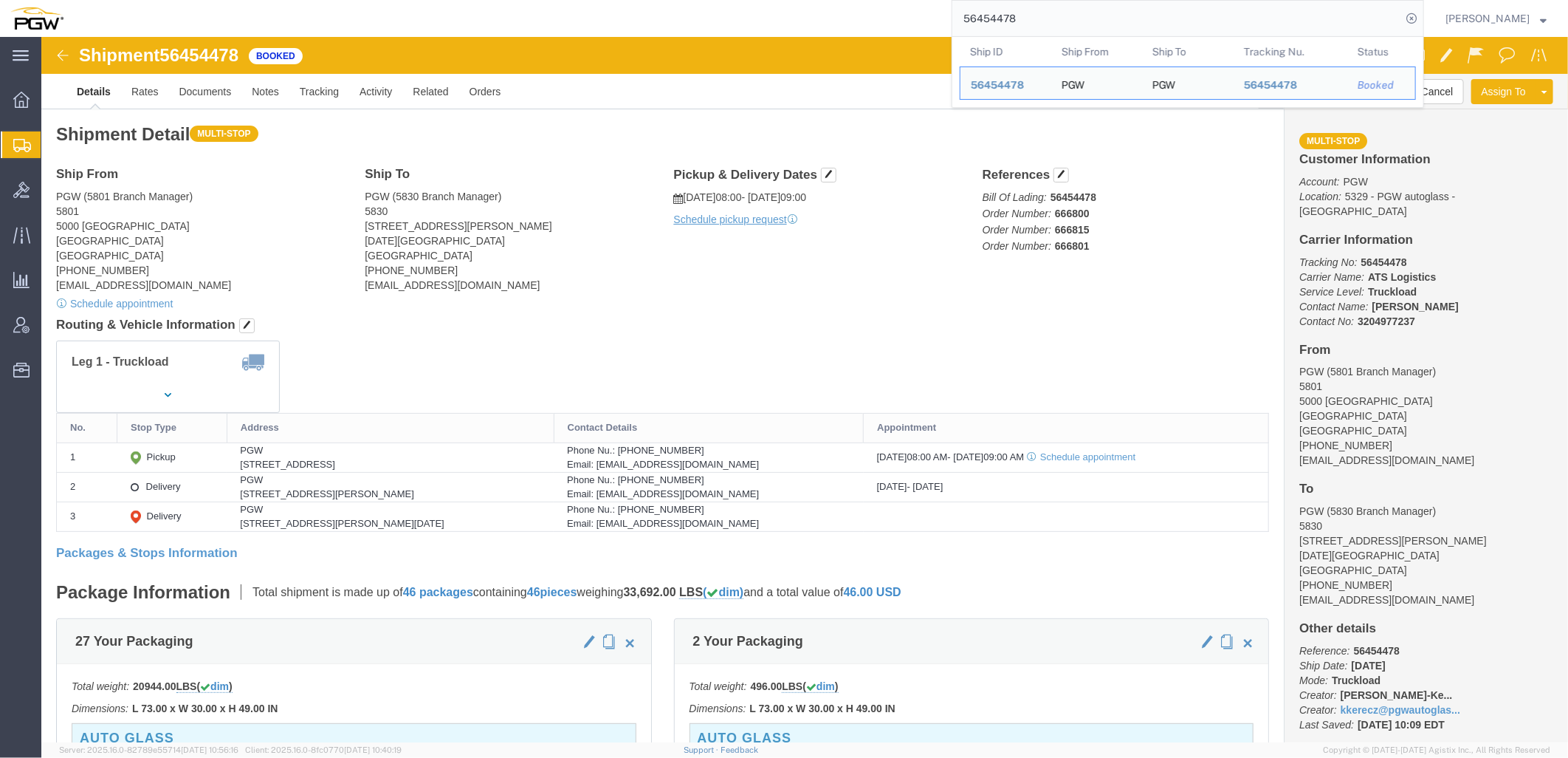
click h4 "Routing & Vehicle Information"
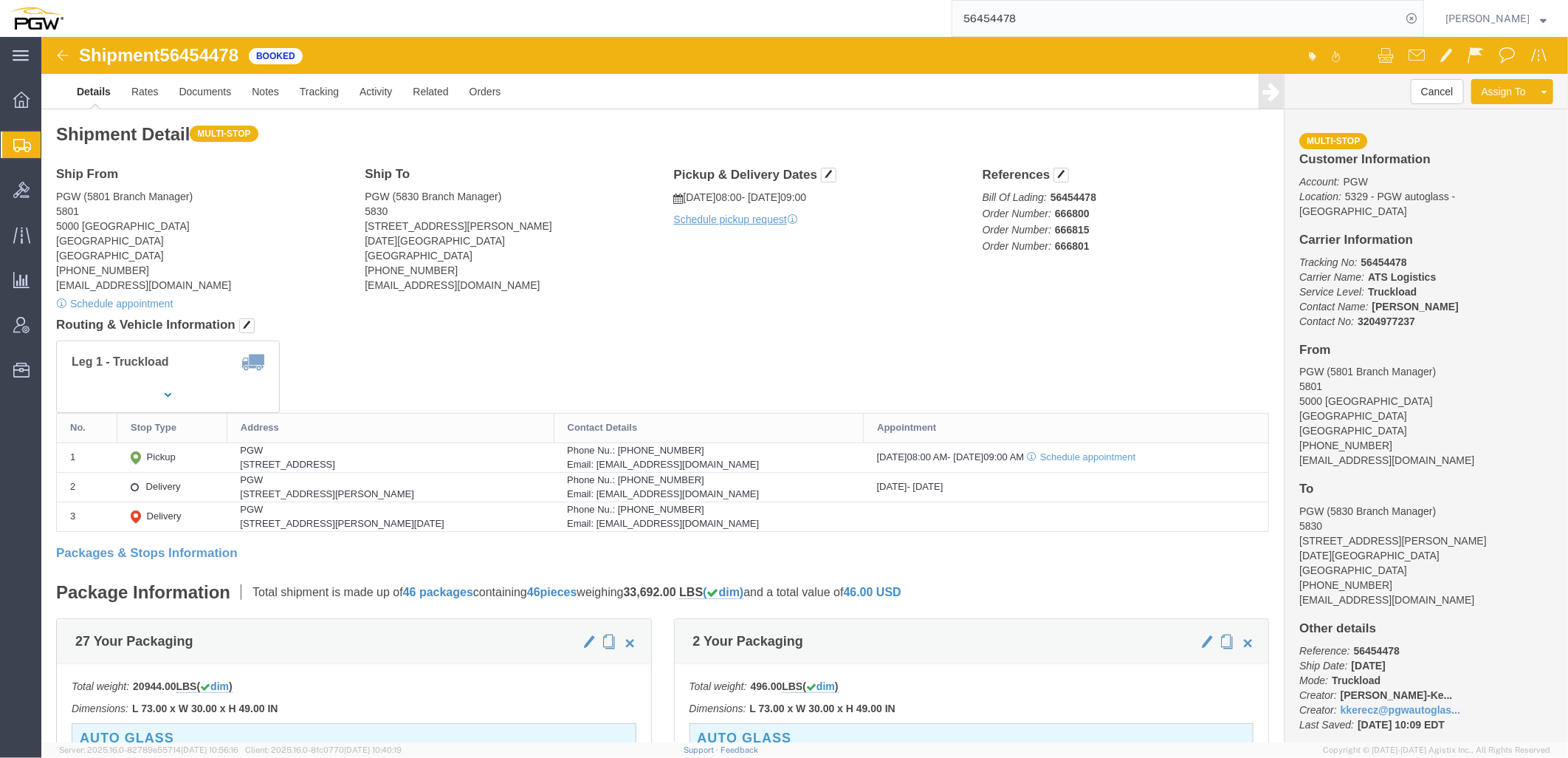
drag, startPoint x: 1086, startPoint y: 16, endPoint x: 804, endPoint y: 2, distance: 282.3
click at [804, 2] on div "56454478" at bounding box center [749, 18] width 1350 height 37
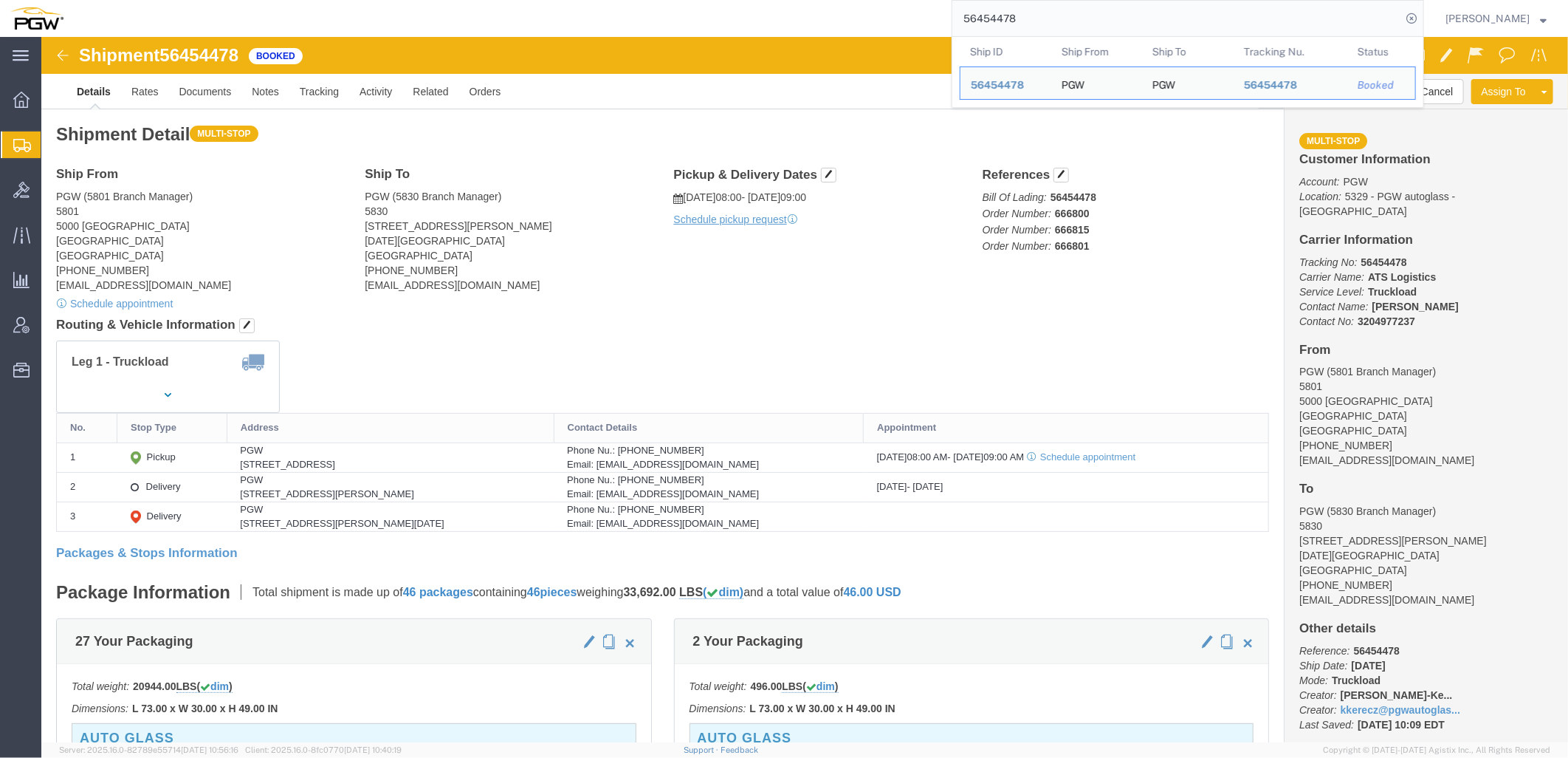
click div "Ship From PGW (5801 Branch Manager) [STREET_ADDRESS] [PHONE_NUMBER] [EMAIL_ADDR…"
paste input "29689"
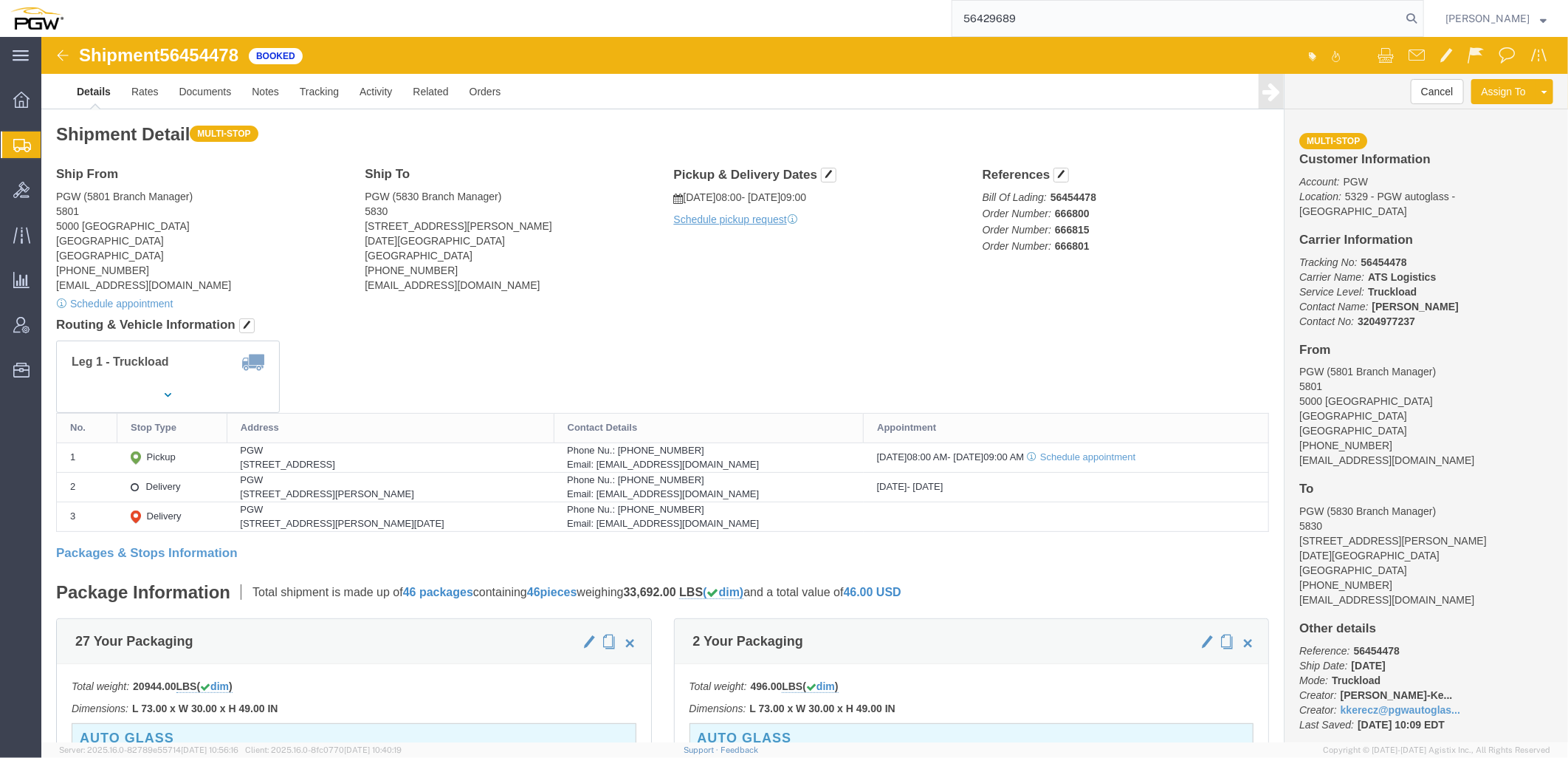
type input "56429689"
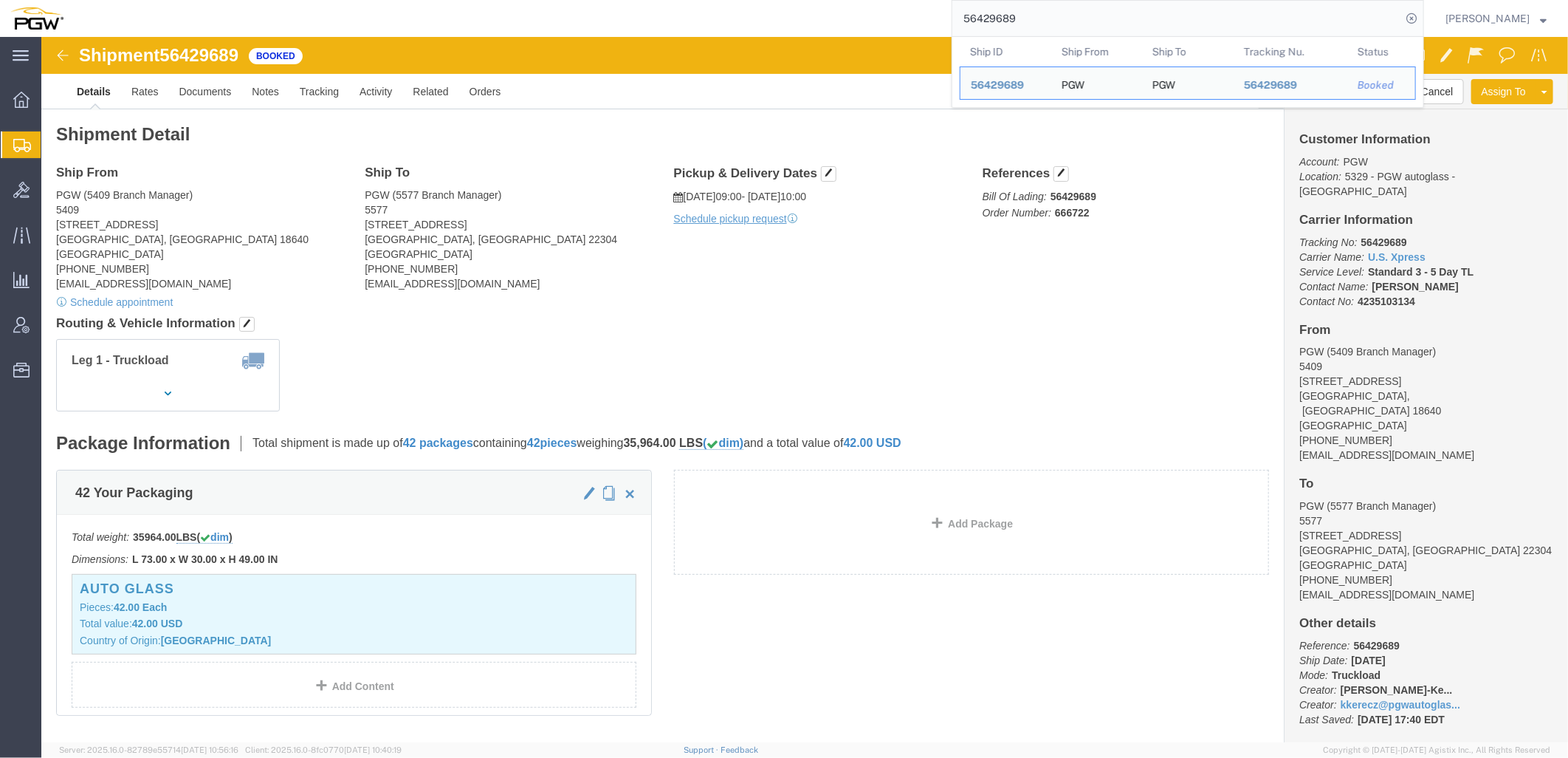
click h4 "Routing & Vehicle Information"
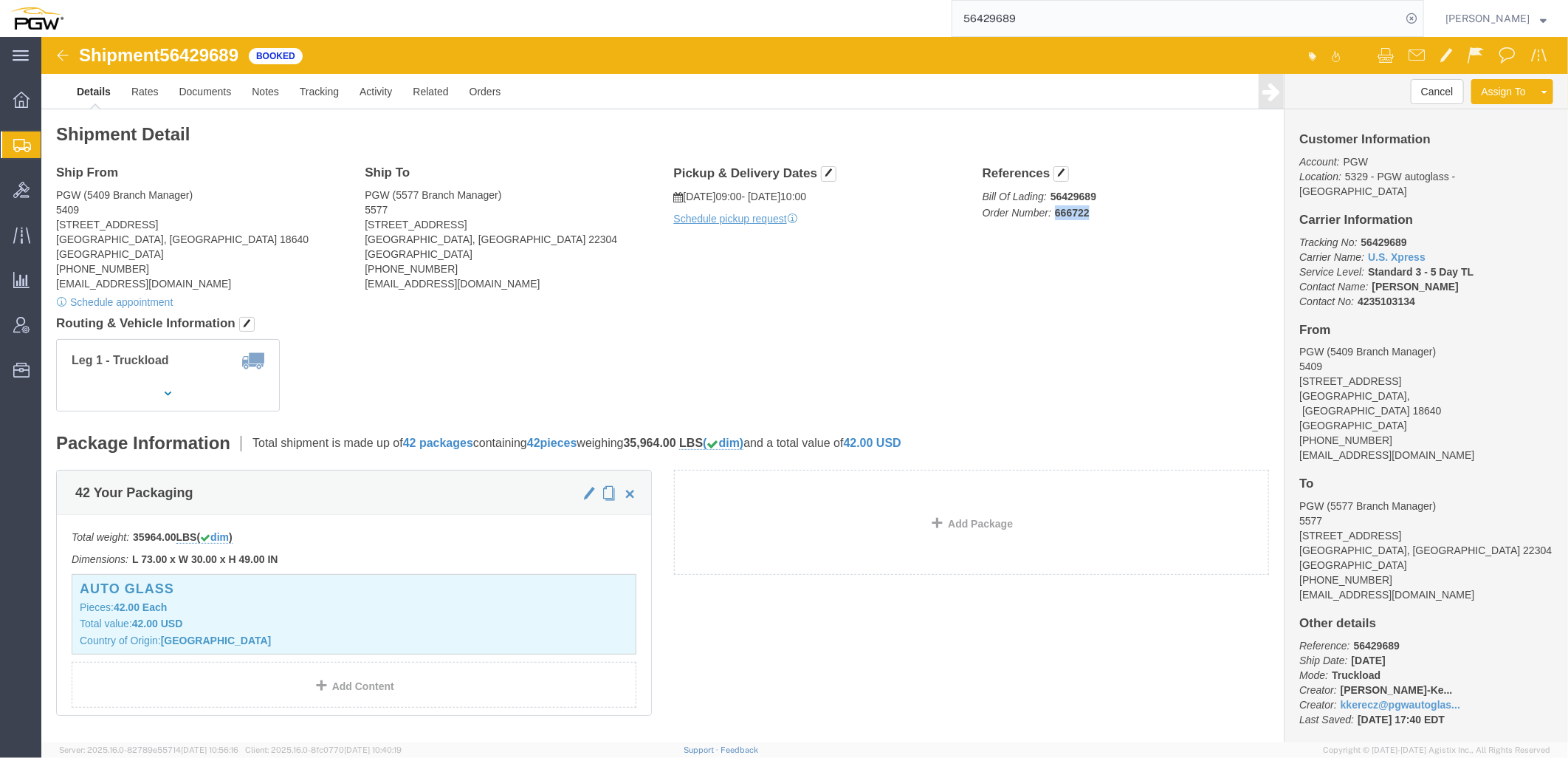
drag, startPoint x: 1009, startPoint y: 181, endPoint x: 1055, endPoint y: 171, distance: 47.1
click p "Bill Of Lading: 56429689 Order Number: 666722"
copy b "666722"
click h4 "Routing & Vehicle Information"
